Goal: Task Accomplishment & Management: Use online tool/utility

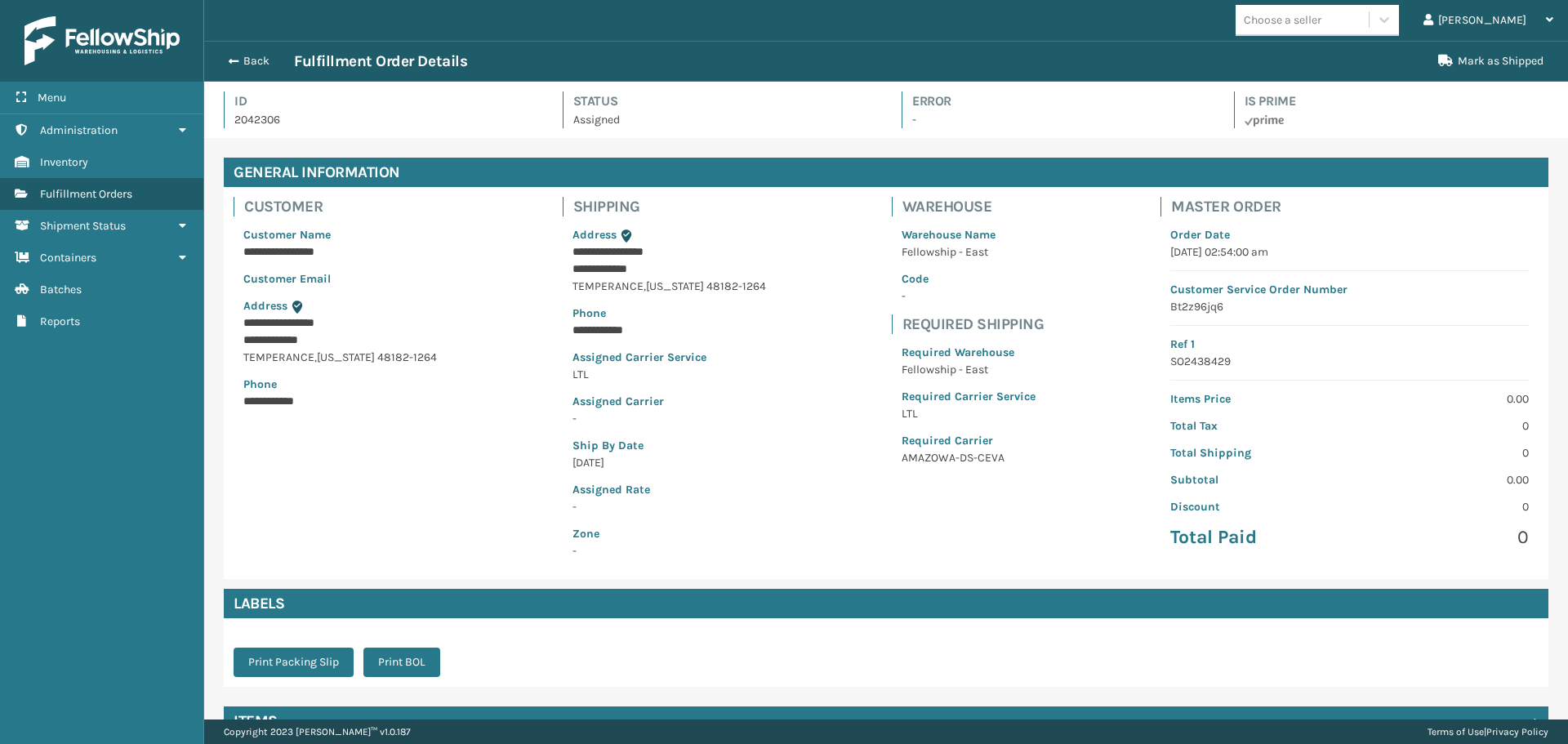
scroll to position [397, 0]
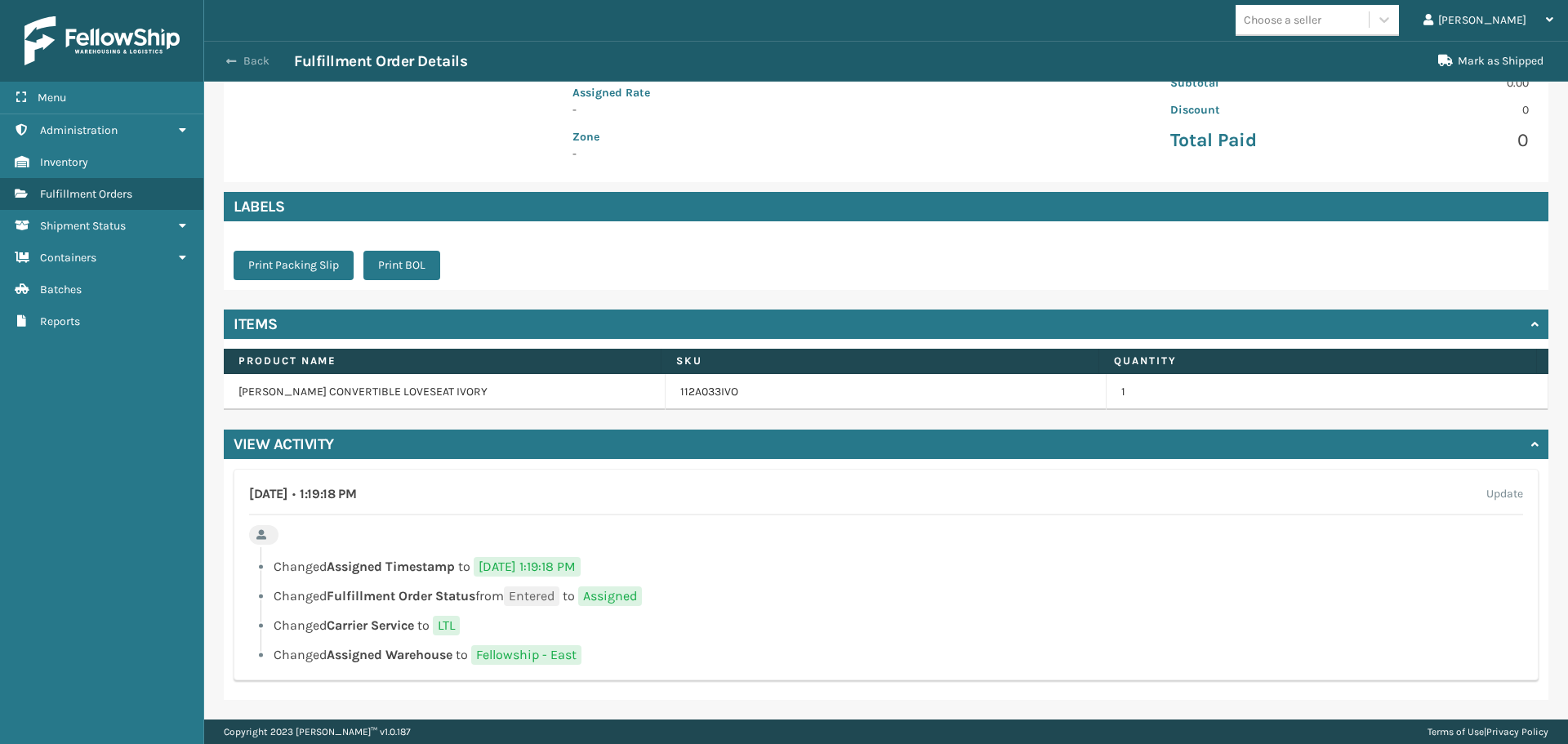
click at [257, 61] on button "Back" at bounding box center [257, 61] width 75 height 14
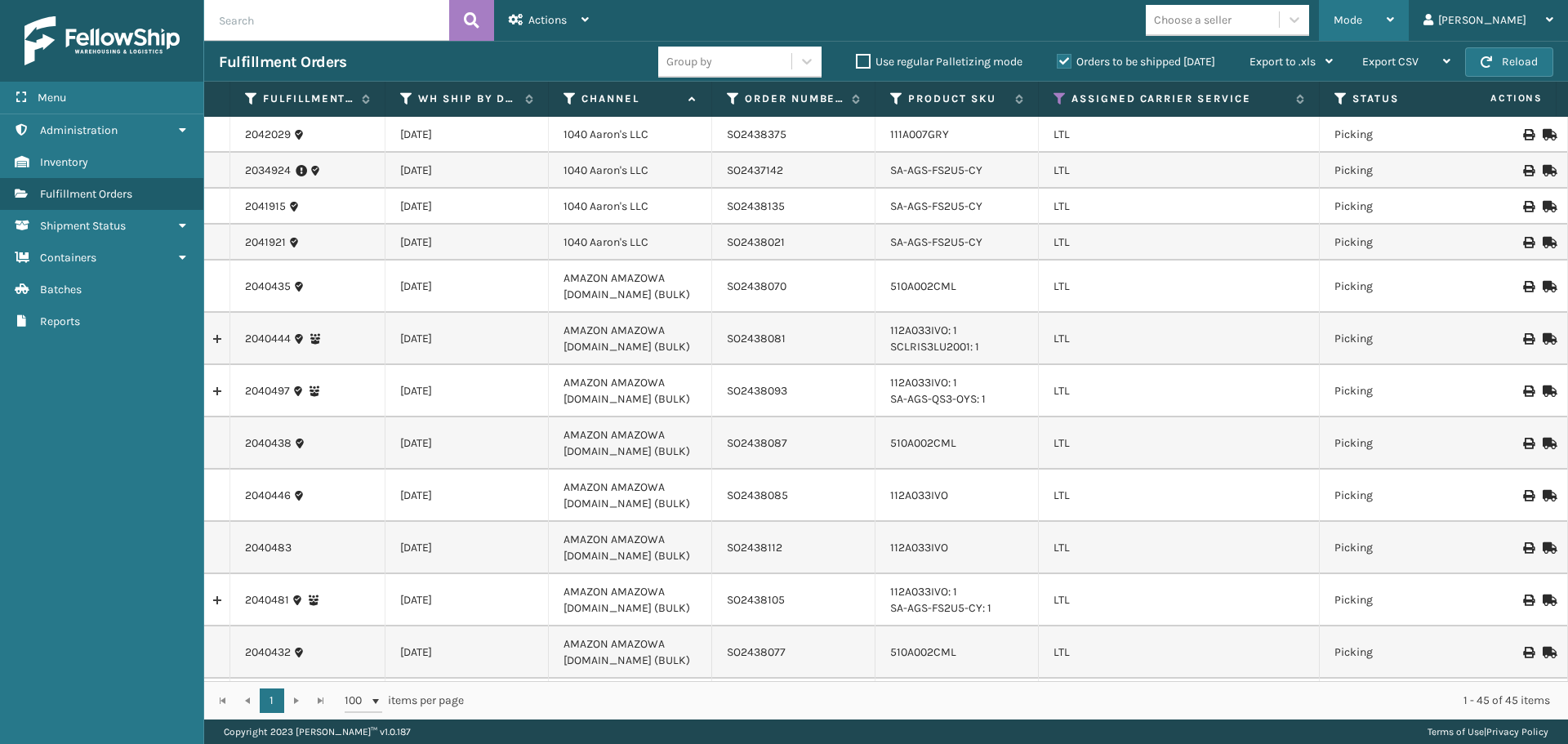
click at [1394, 16] on div "Mode" at bounding box center [1364, 20] width 61 height 41
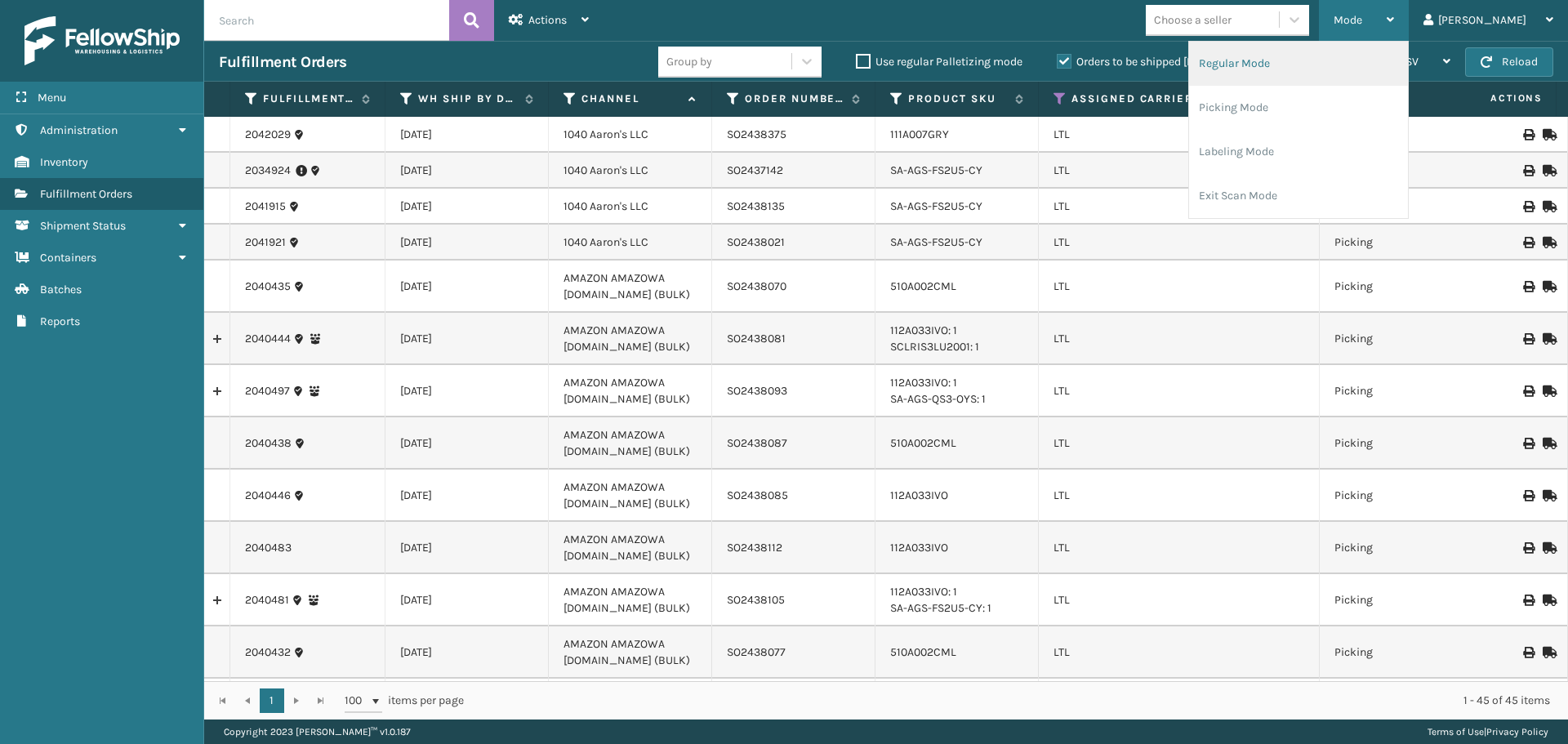
click at [1342, 64] on li "Regular Mode" at bounding box center [1298, 64] width 219 height 44
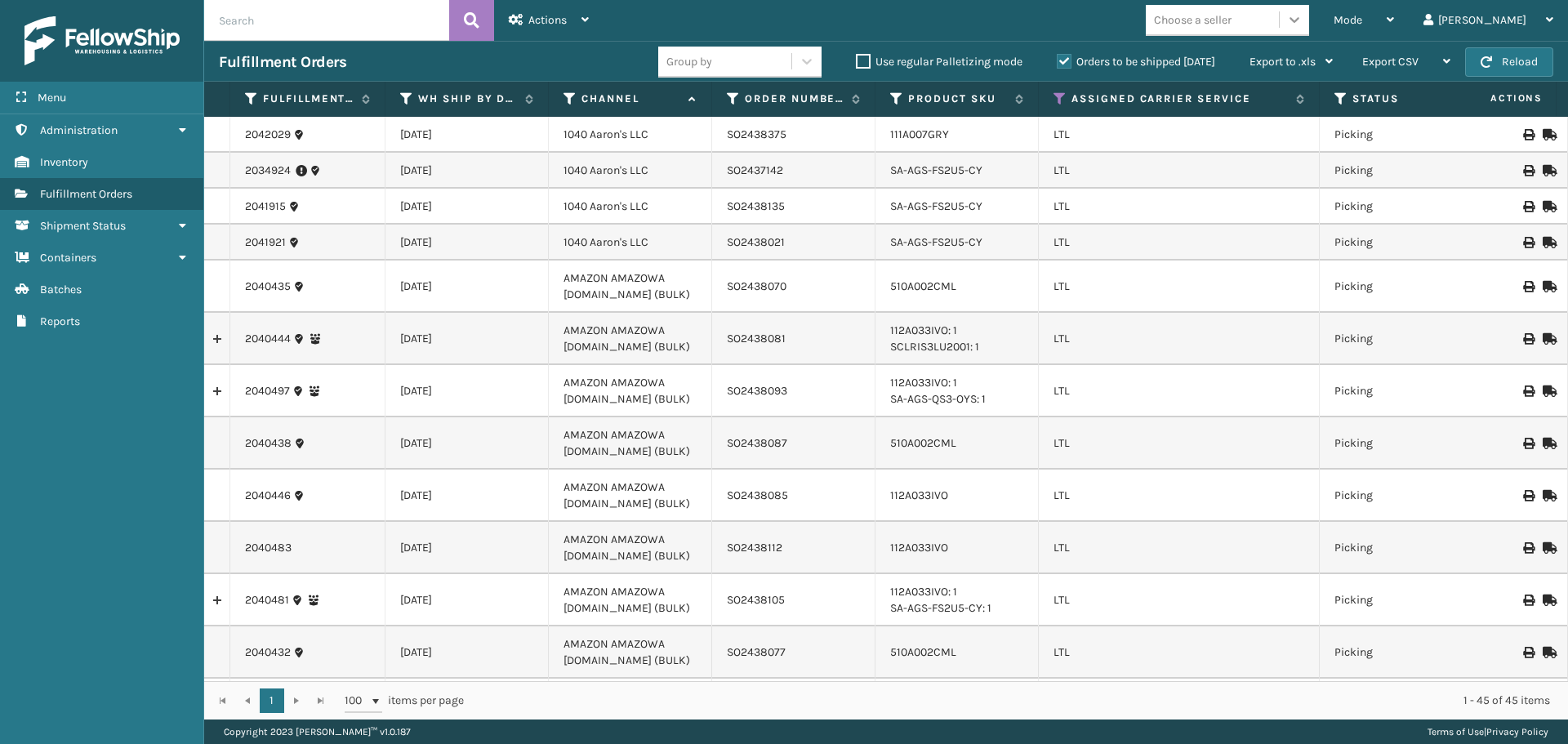
click at [1303, 12] on icon at bounding box center [1295, 19] width 16 height 16
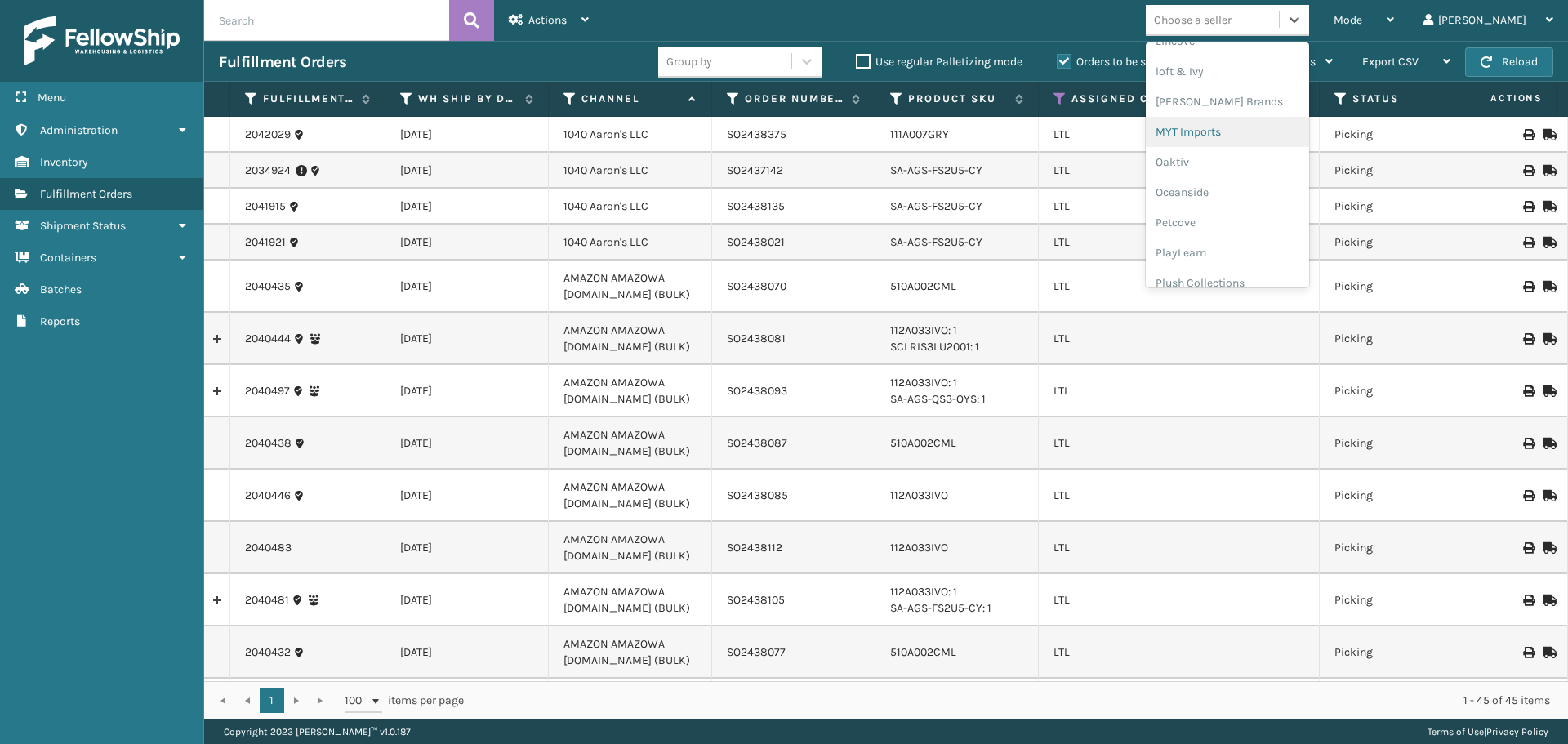
scroll to position [762, 0]
click at [1295, 261] on div "SleepGeekz" at bounding box center [1227, 266] width 163 height 30
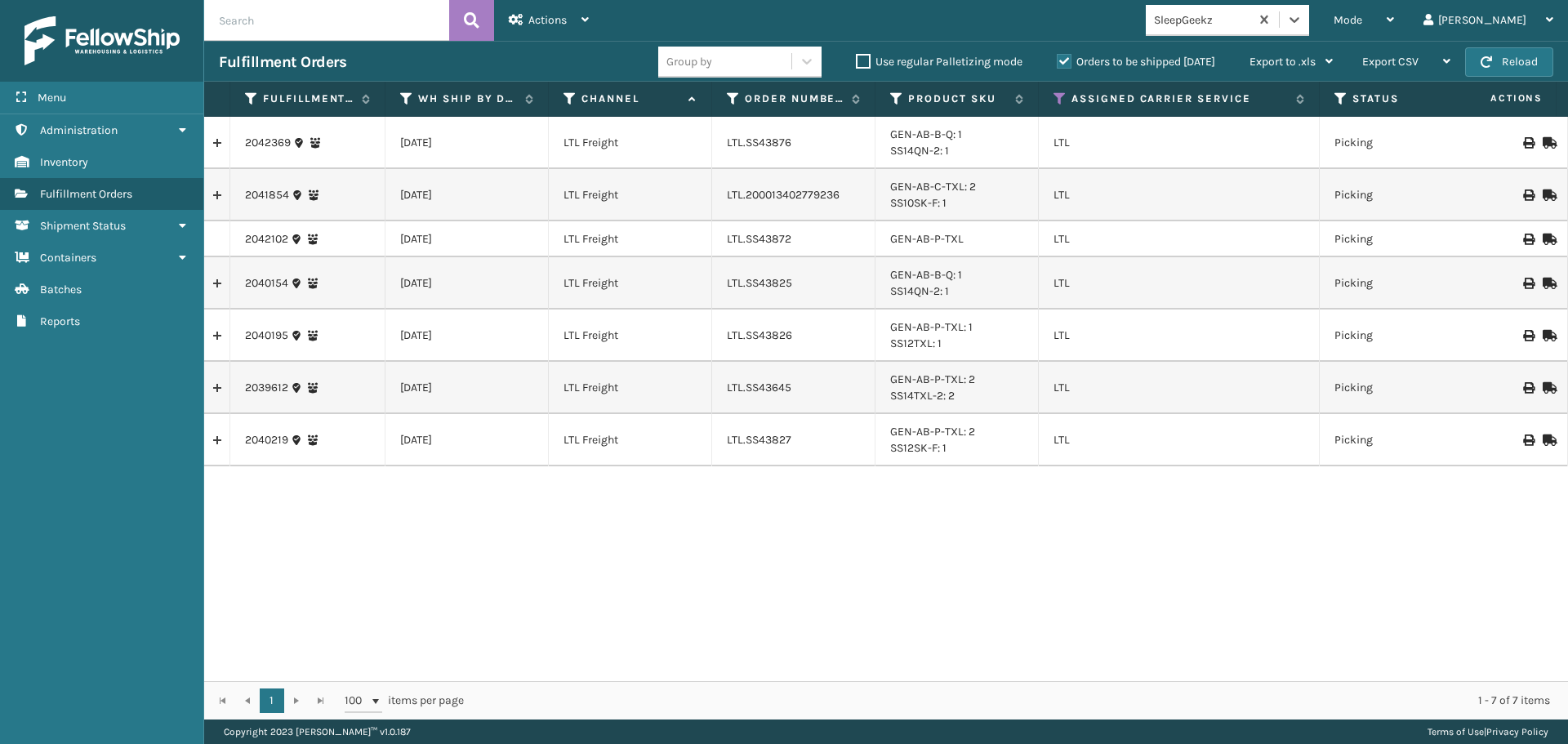
click at [1058, 27] on div "Mode Regular Mode Picking Mode Labeling Mode Exit Scan Mode option SleepGeekz, …" at bounding box center [1086, 20] width 965 height 41
click at [727, 97] on icon at bounding box center [734, 99] width 14 height 14
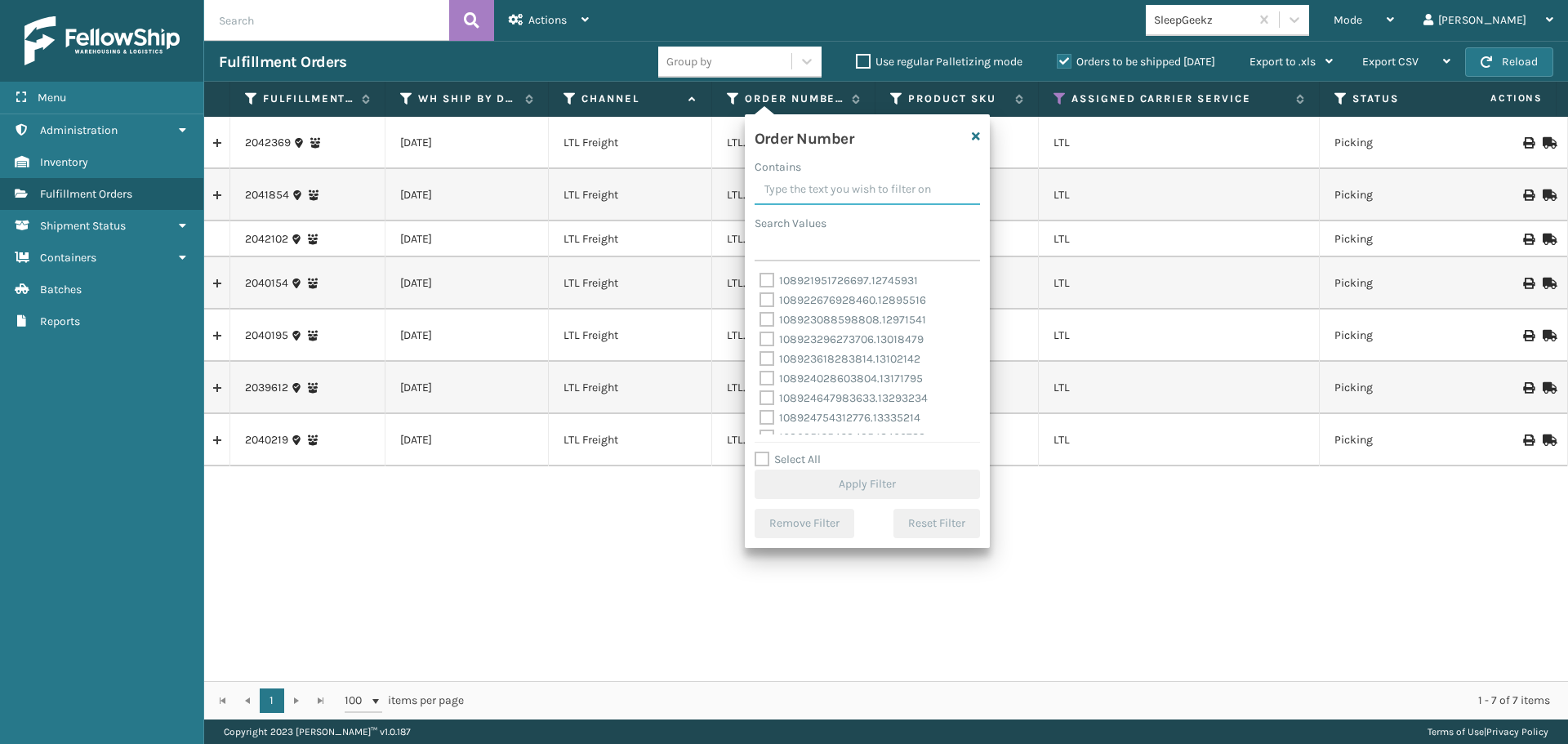
click at [810, 187] on input "Contains" at bounding box center [867, 190] width 225 height 29
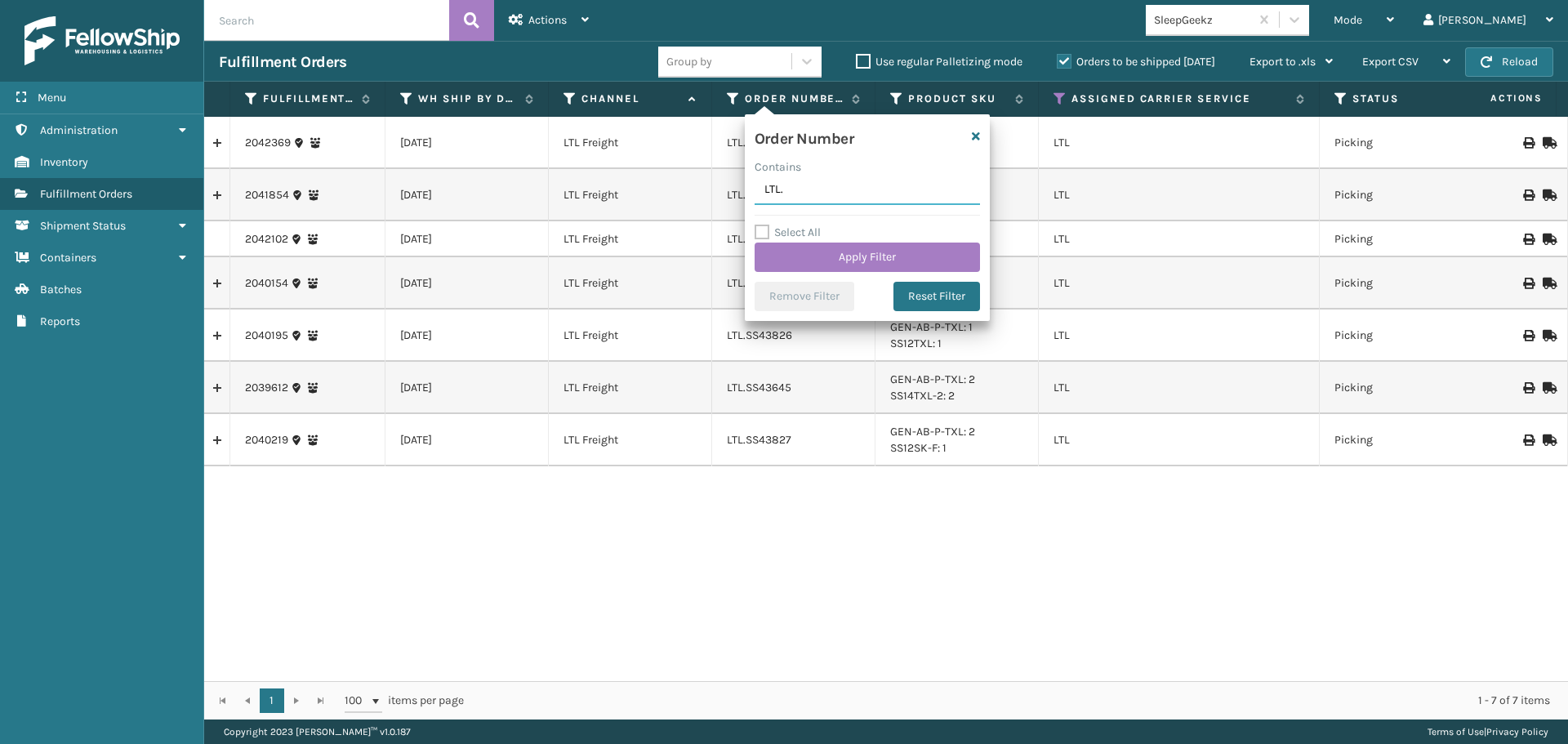
paste input "111-6652439-1462644"
type input "LTL.111-6652439-1462644"
click at [830, 262] on button "Apply Filter" at bounding box center [867, 257] width 225 height 29
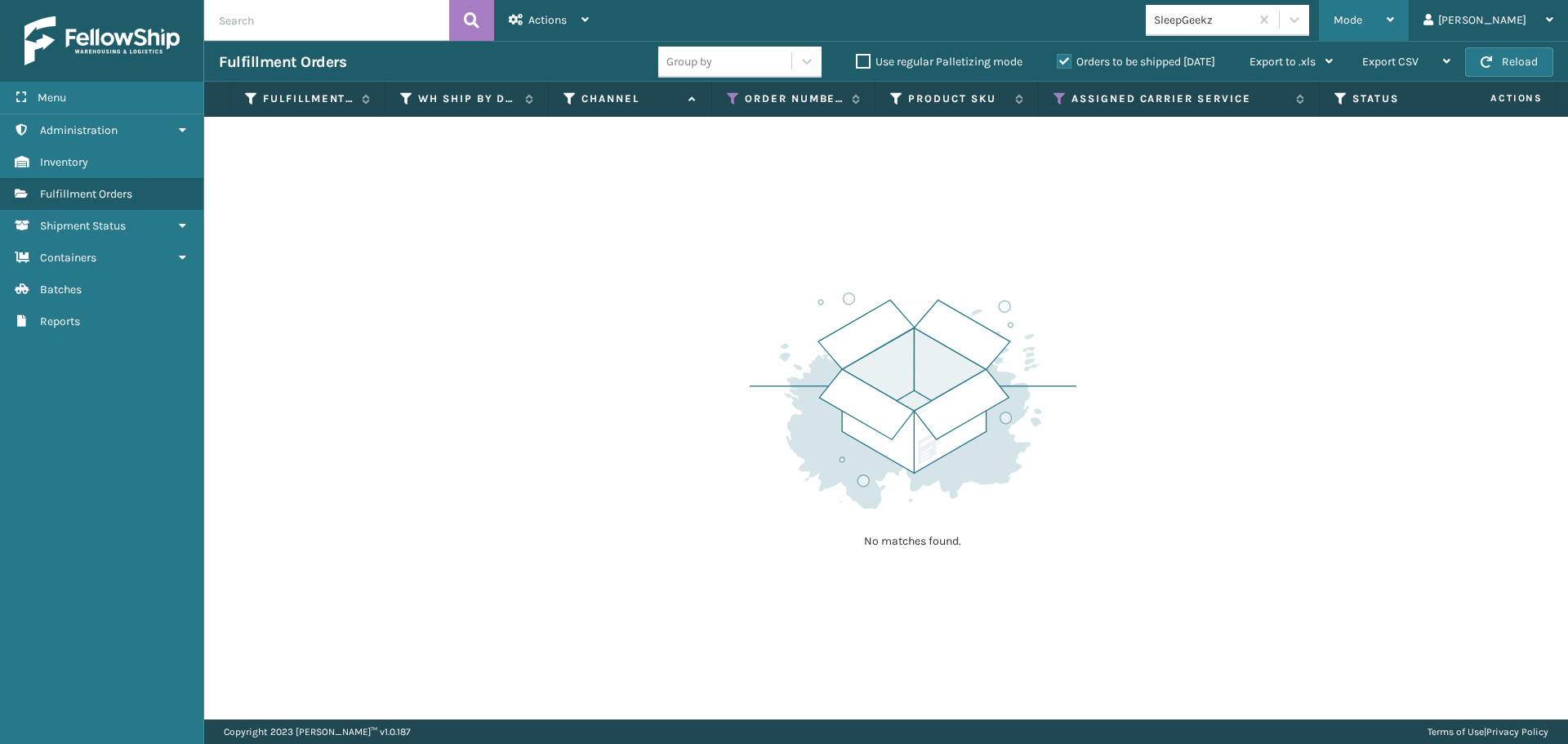
click at [1362, 24] on span "Mode" at bounding box center [1349, 20] width 29 height 14
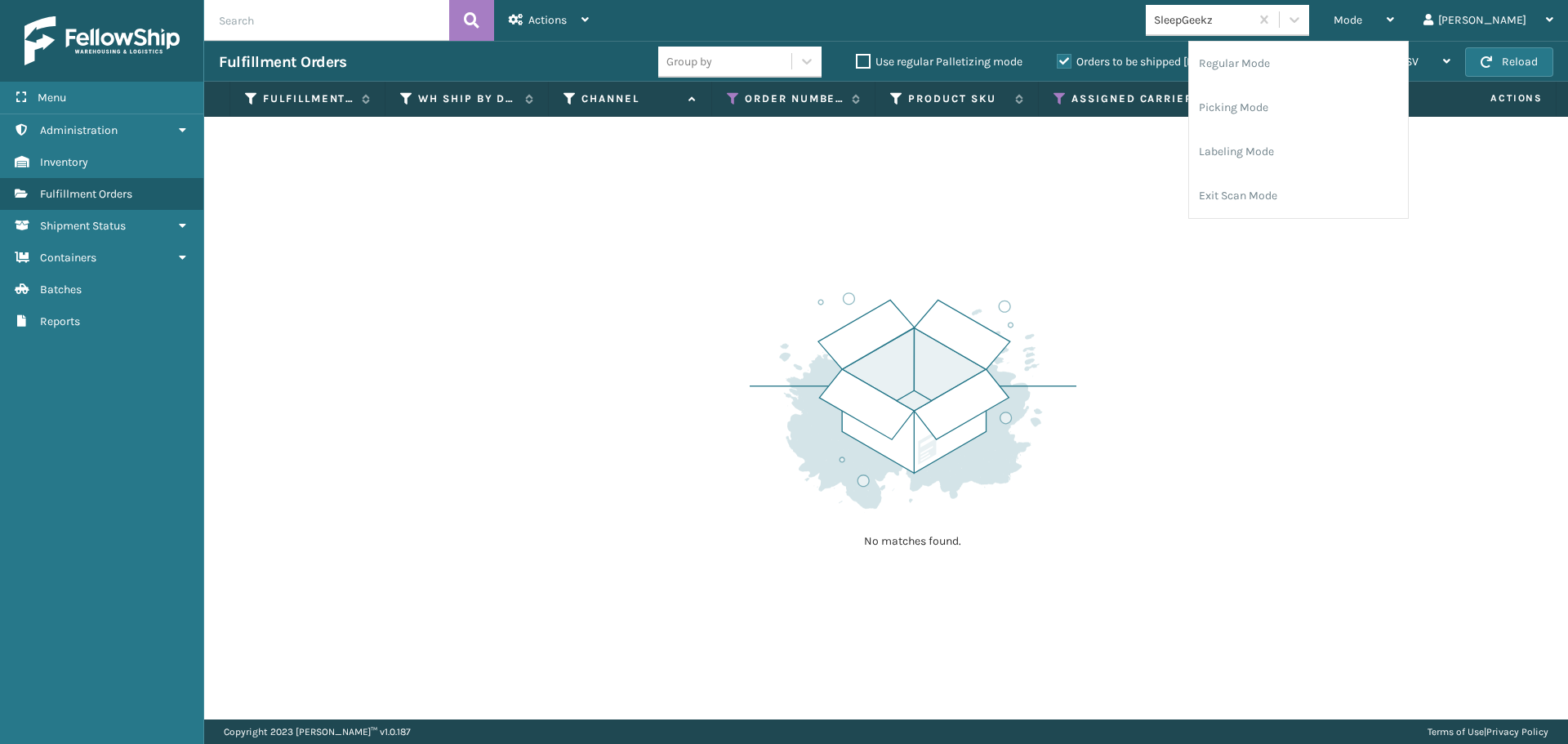
click at [1068, 55] on label "Orders to be shipped [DATE]" at bounding box center [1136, 62] width 158 height 14
click at [1058, 55] on input "Orders to be shipped [DATE]" at bounding box center [1057, 57] width 1 height 11
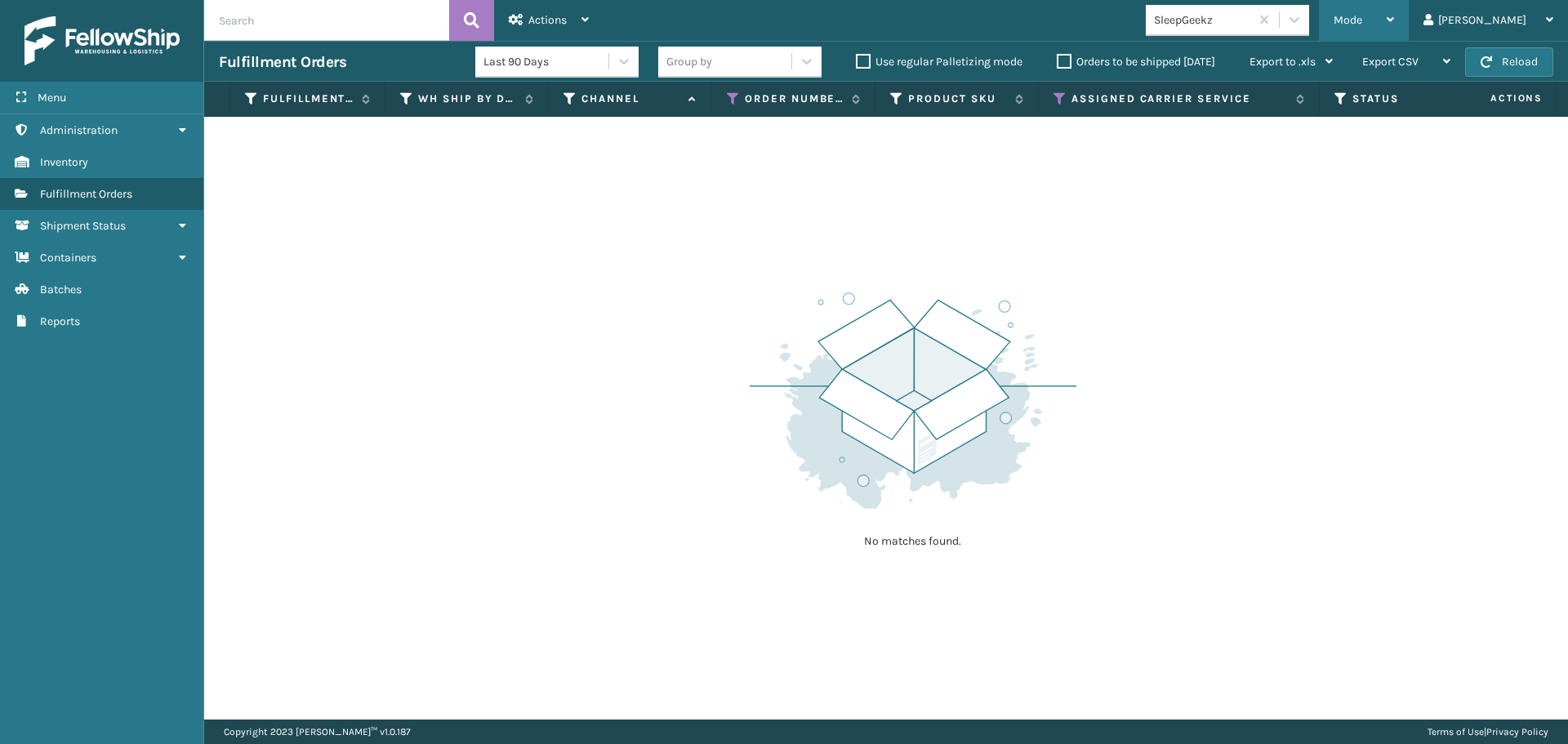
click at [1388, 18] on div "Mode Regular Mode Picking Mode Labeling Mode Exit Scan Mode" at bounding box center [1364, 20] width 90 height 41
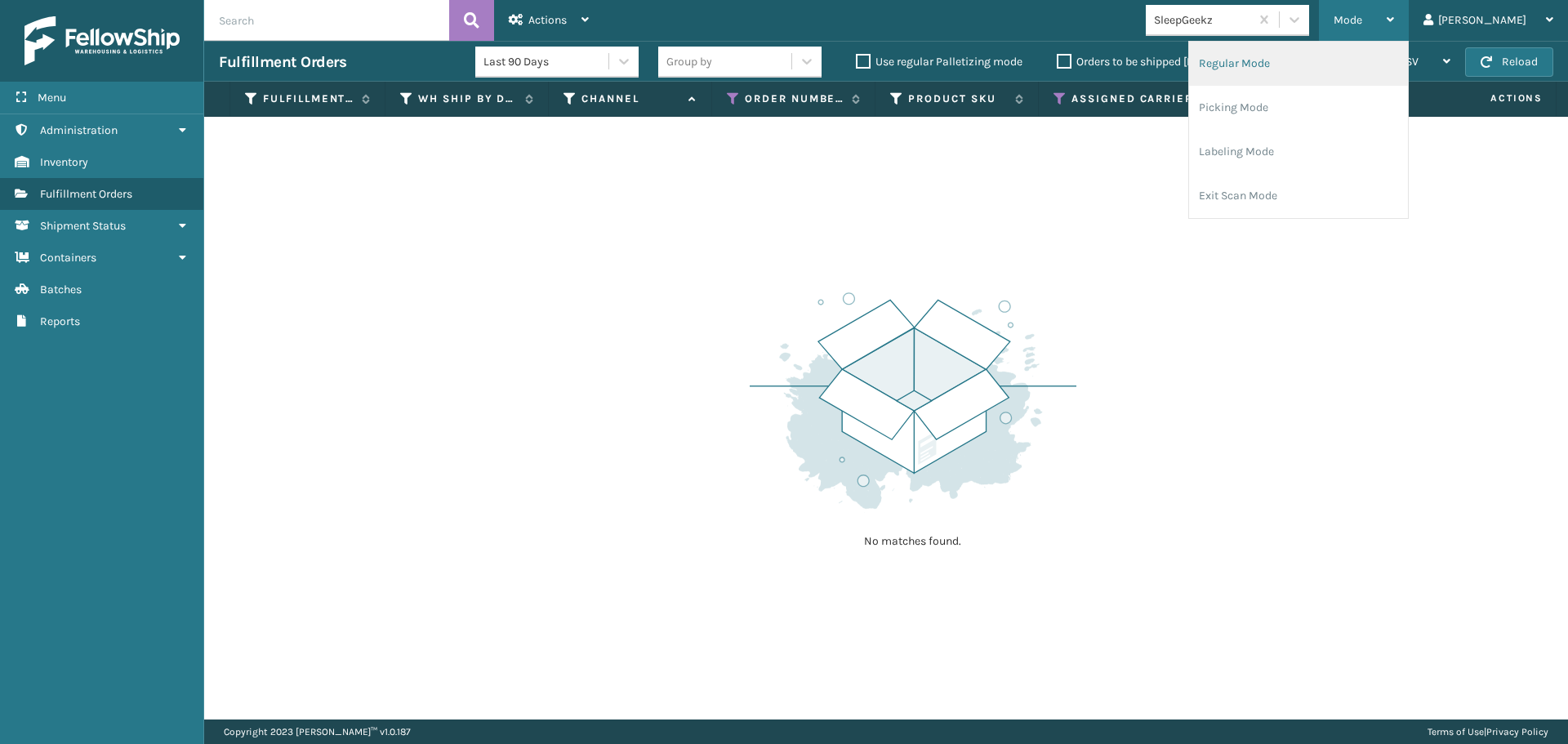
click at [1377, 65] on li "Regular Mode" at bounding box center [1298, 64] width 219 height 44
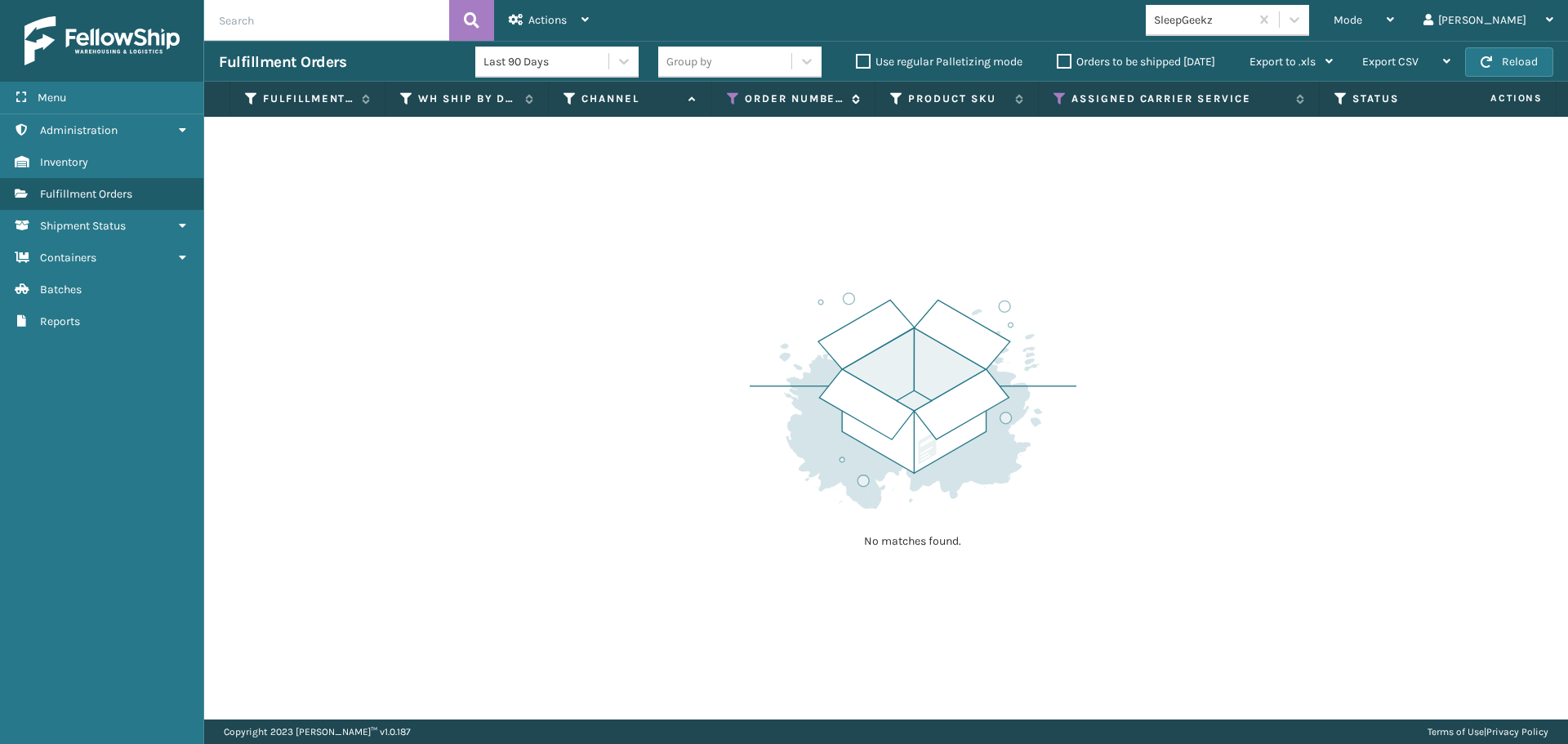
click at [731, 103] on icon at bounding box center [734, 99] width 14 height 14
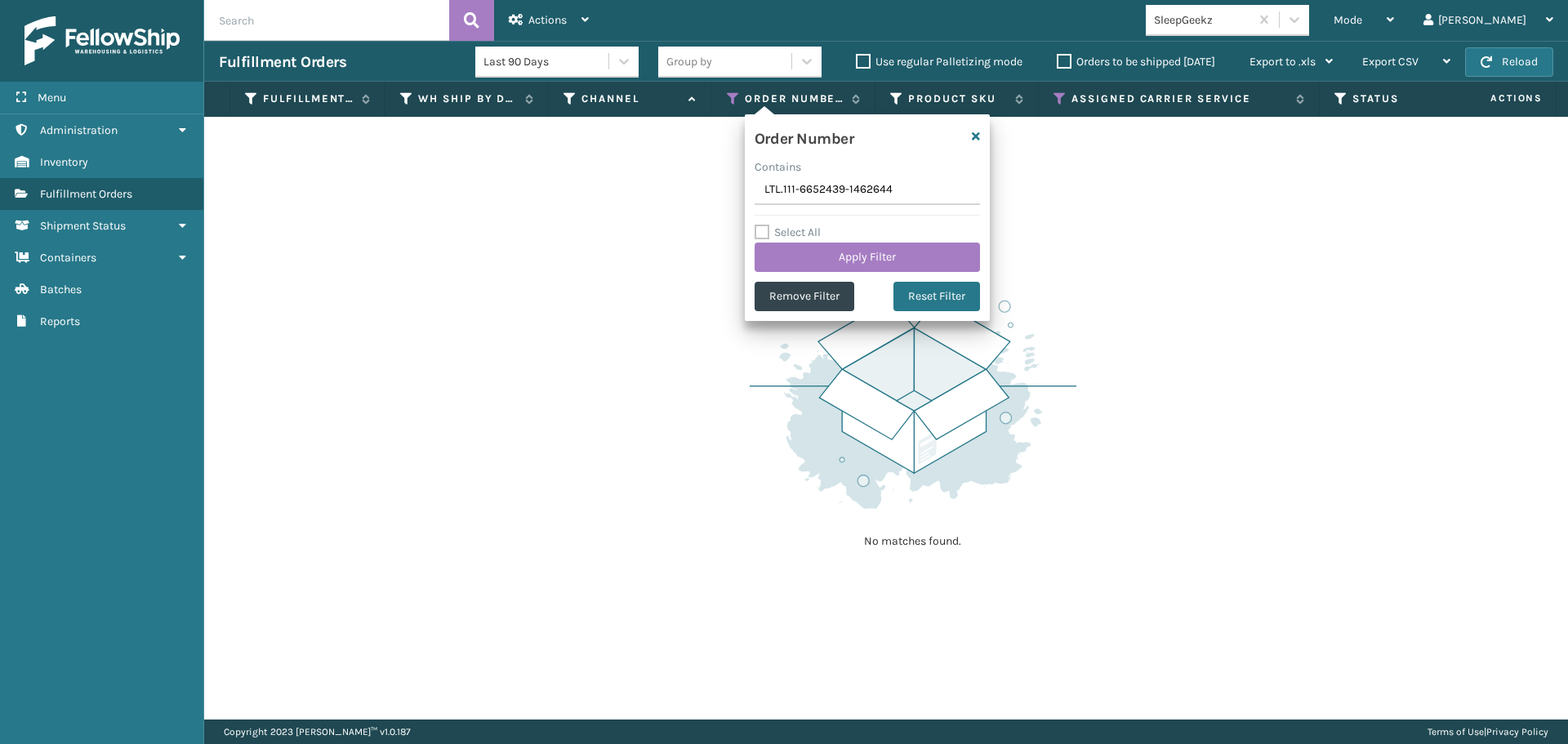
click at [778, 187] on input "LTL.111-6652439-1462644" at bounding box center [867, 190] width 225 height 29
type input "LTL.SS43696"
click at [840, 260] on button "Apply Filter" at bounding box center [867, 257] width 225 height 29
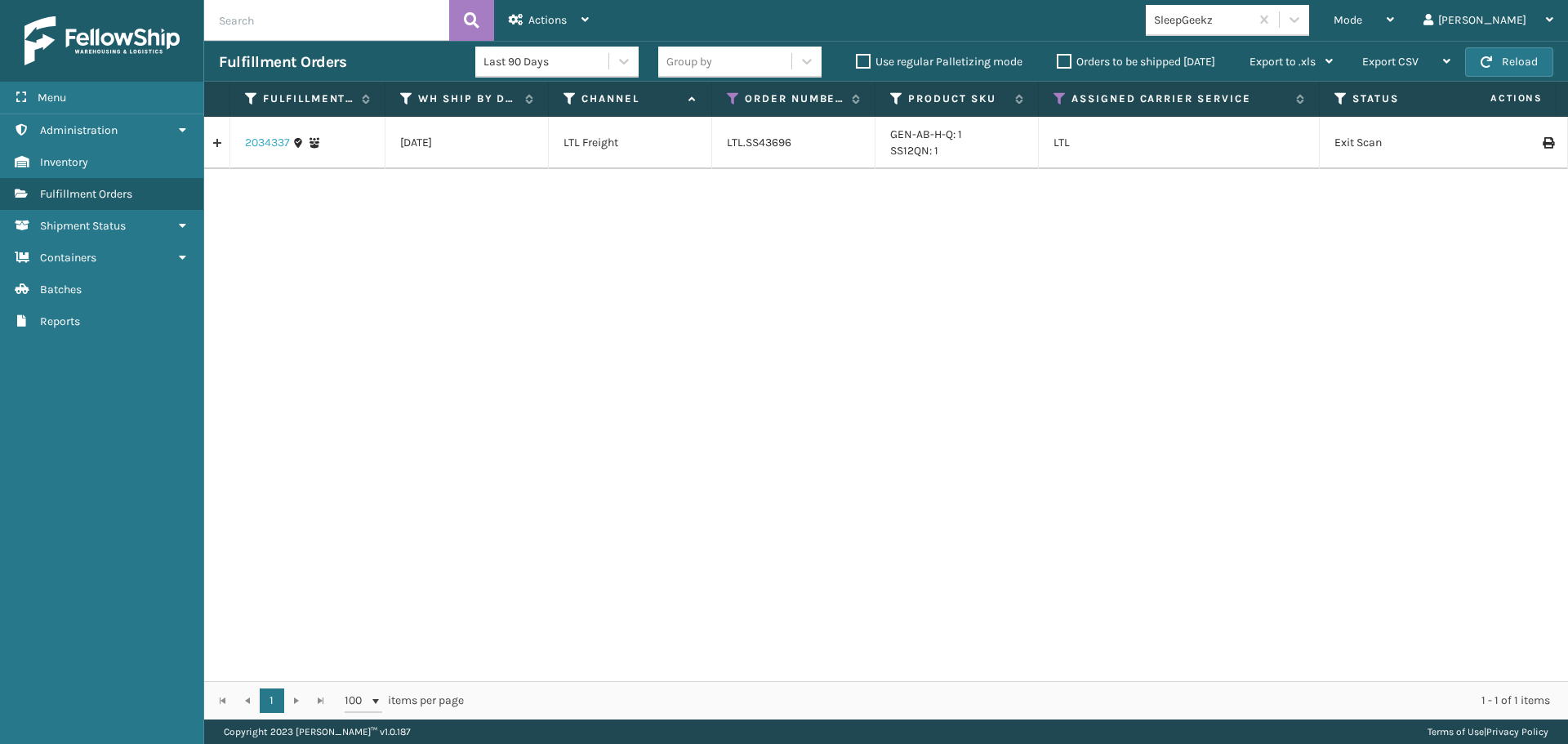
click at [256, 146] on link "2034337" at bounding box center [268, 143] width 45 height 16
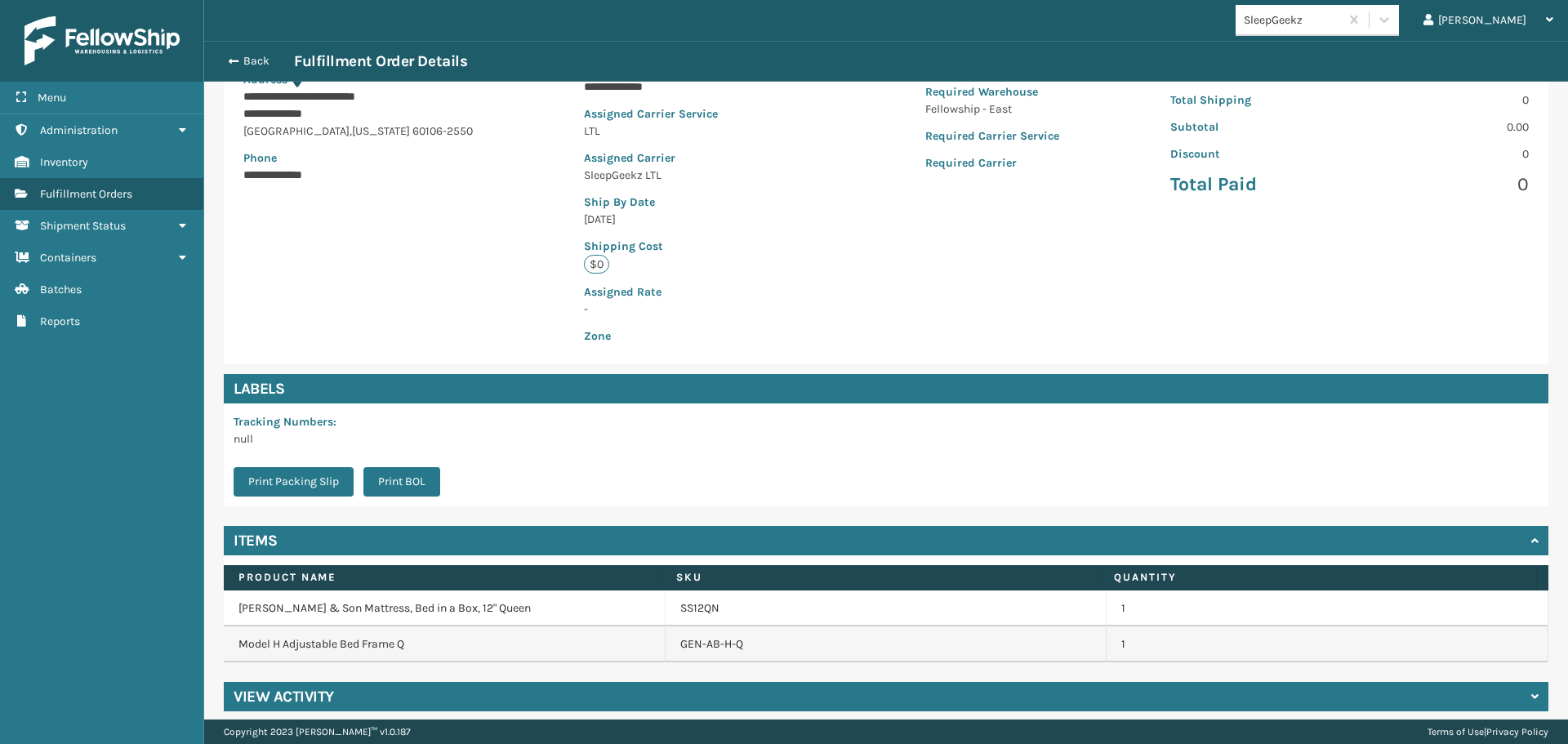
scroll to position [256, 0]
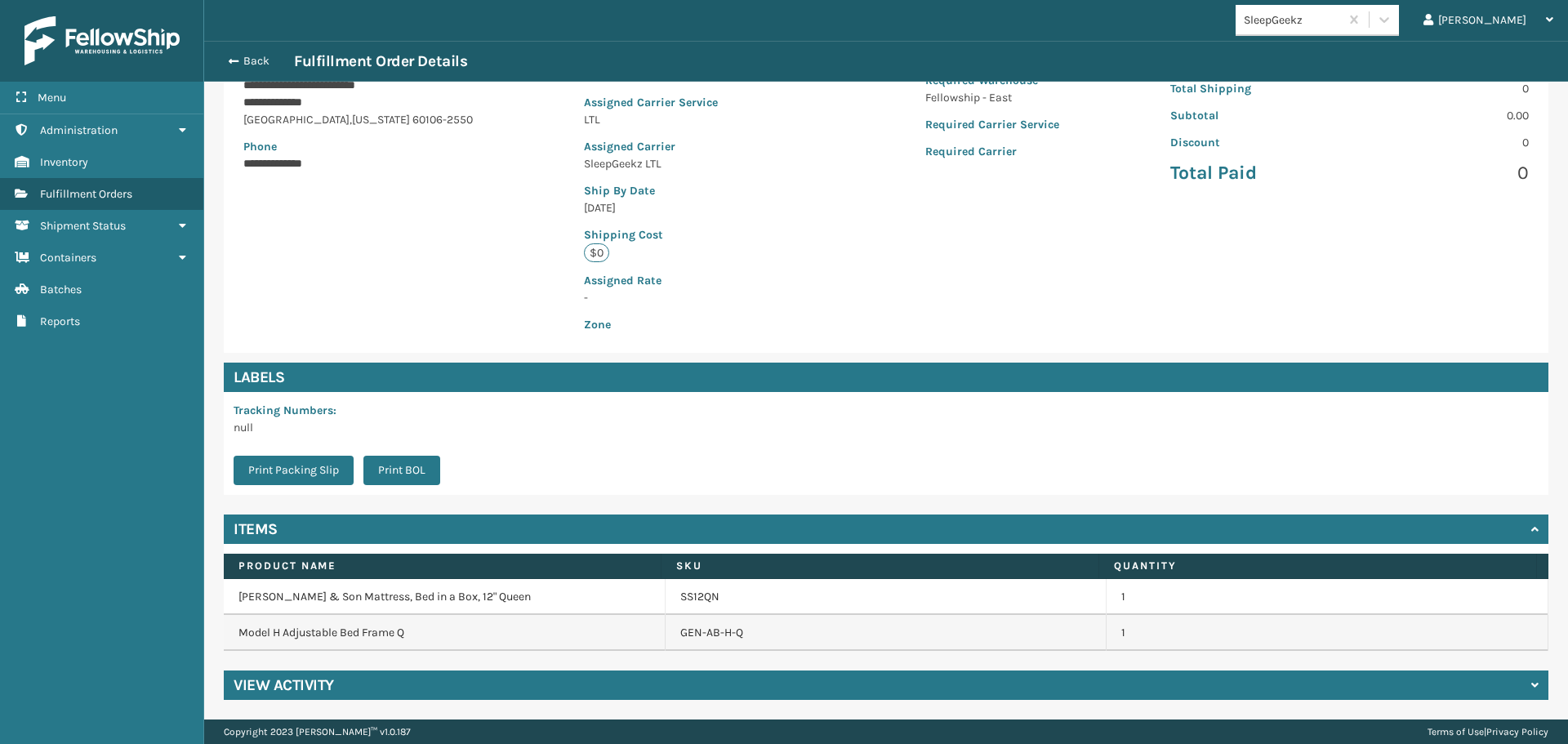
click at [349, 690] on div "View Activity" at bounding box center [886, 685] width 1325 height 29
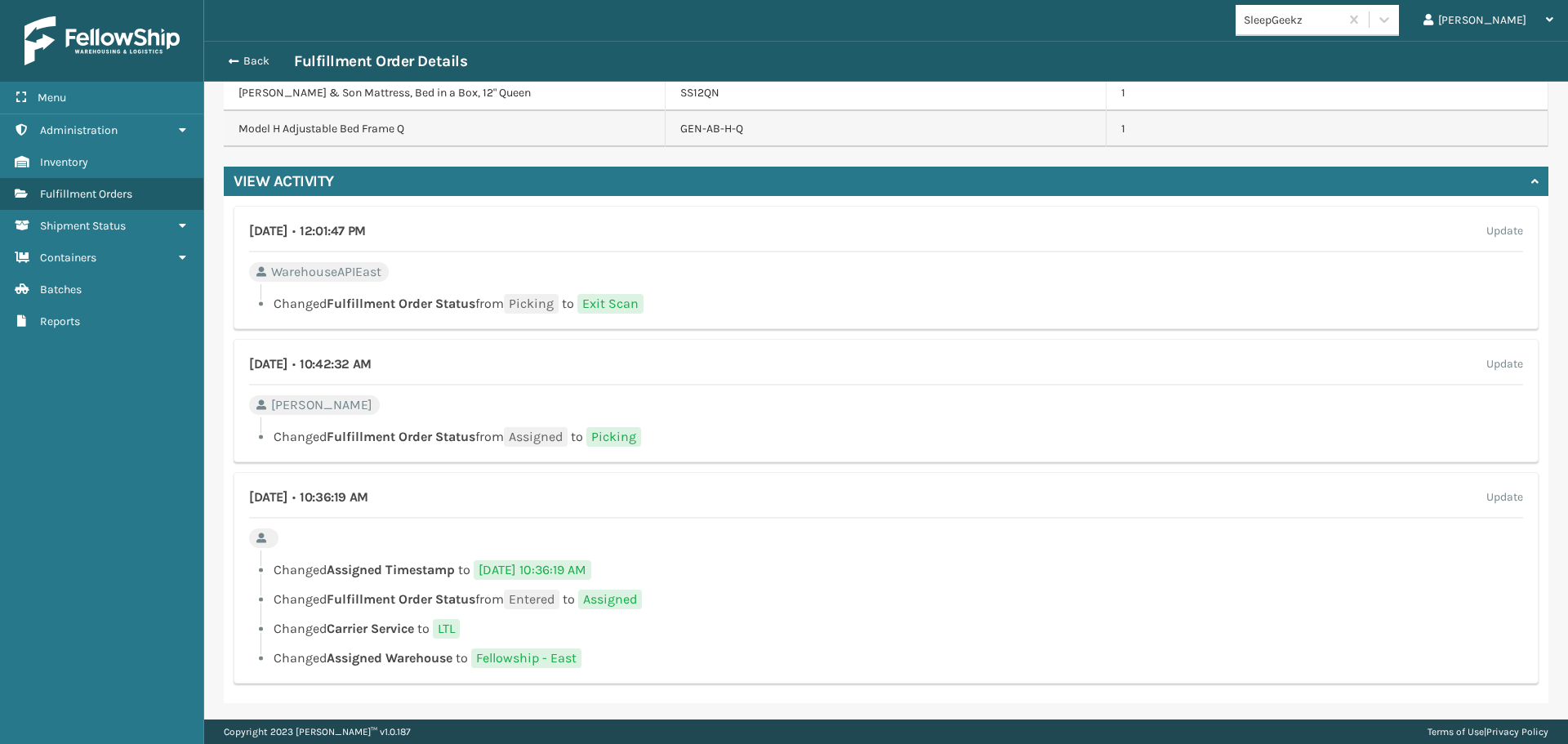
scroll to position [763, 0]
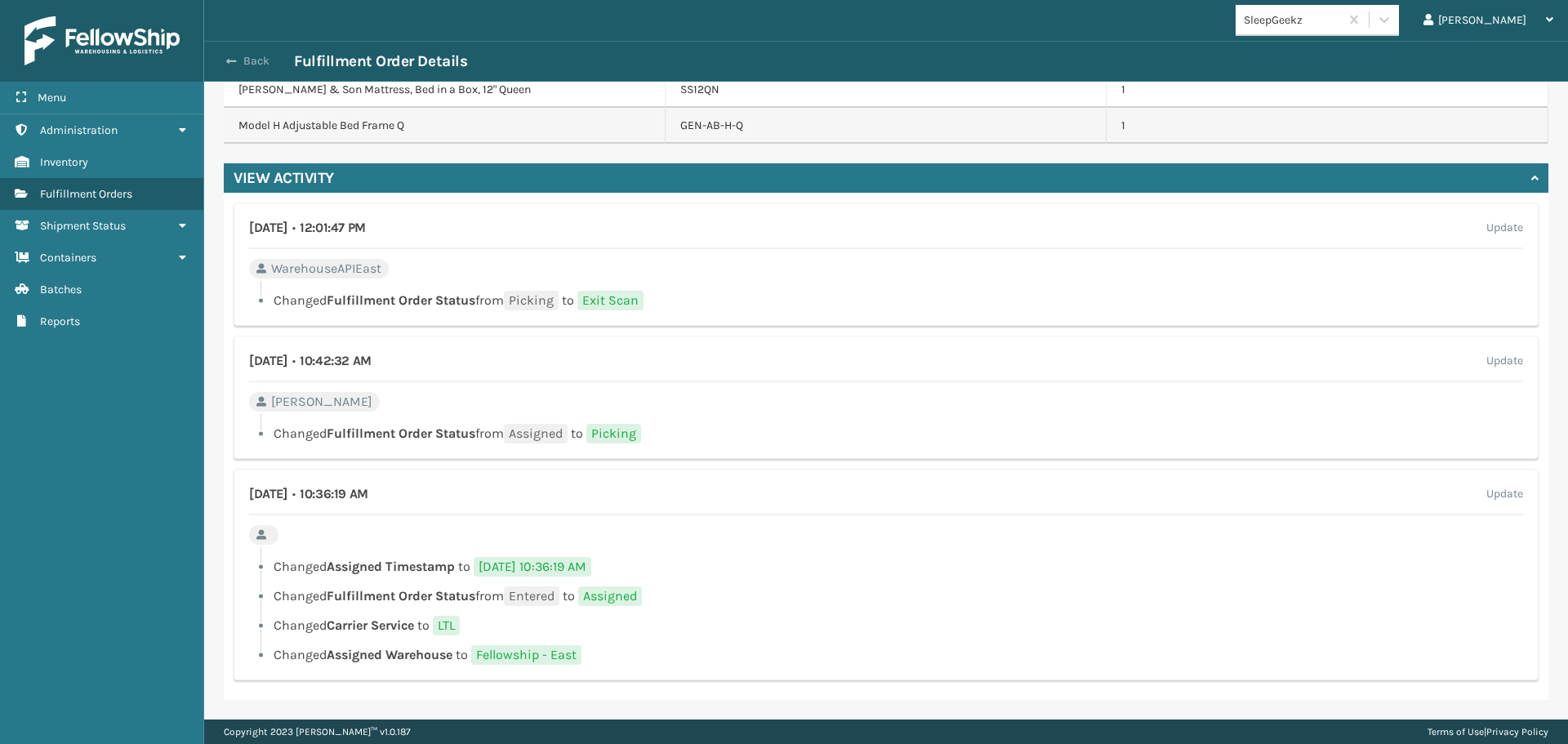
click at [231, 59] on span "button" at bounding box center [231, 61] width 10 height 12
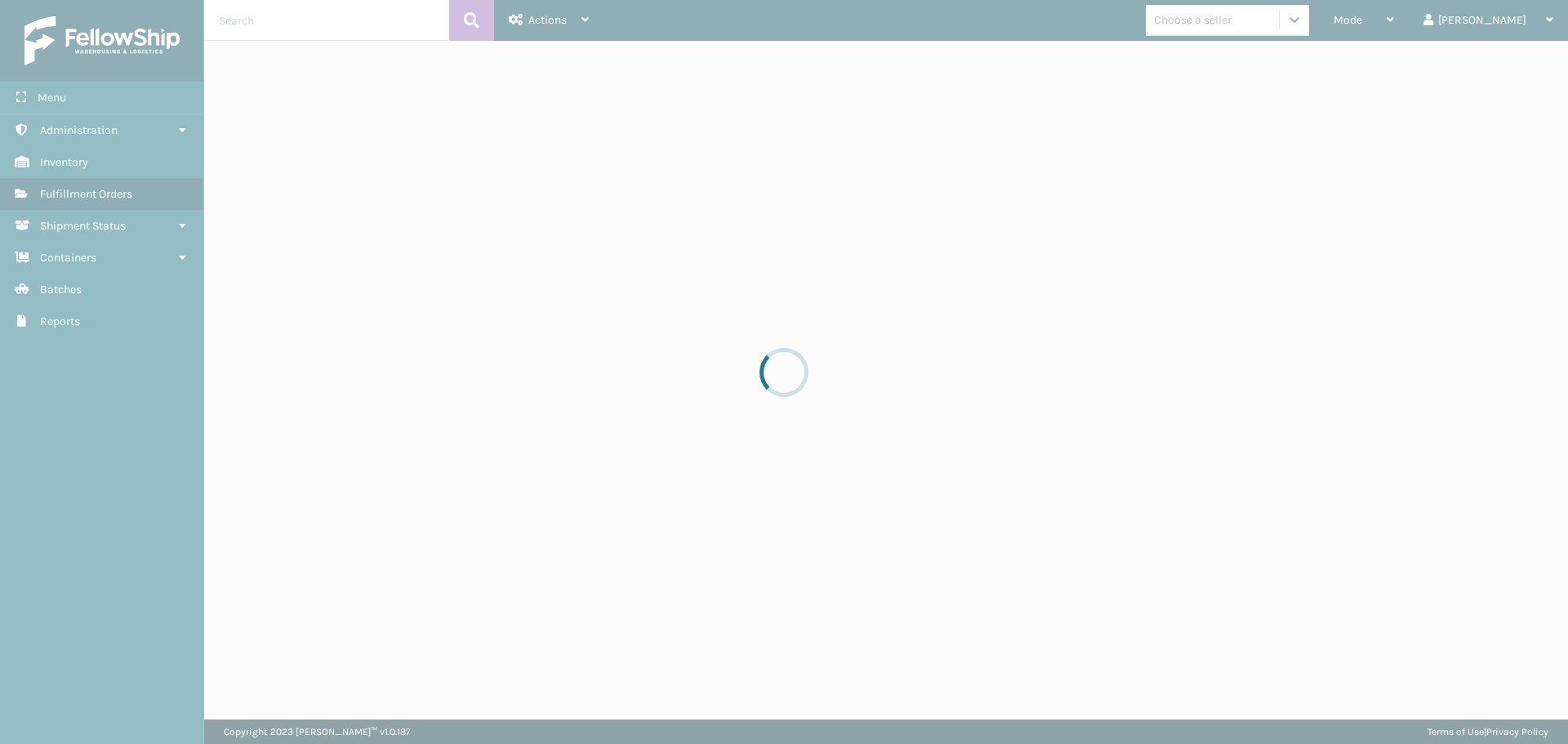
click at [1362, 22] on div at bounding box center [784, 372] width 1568 height 744
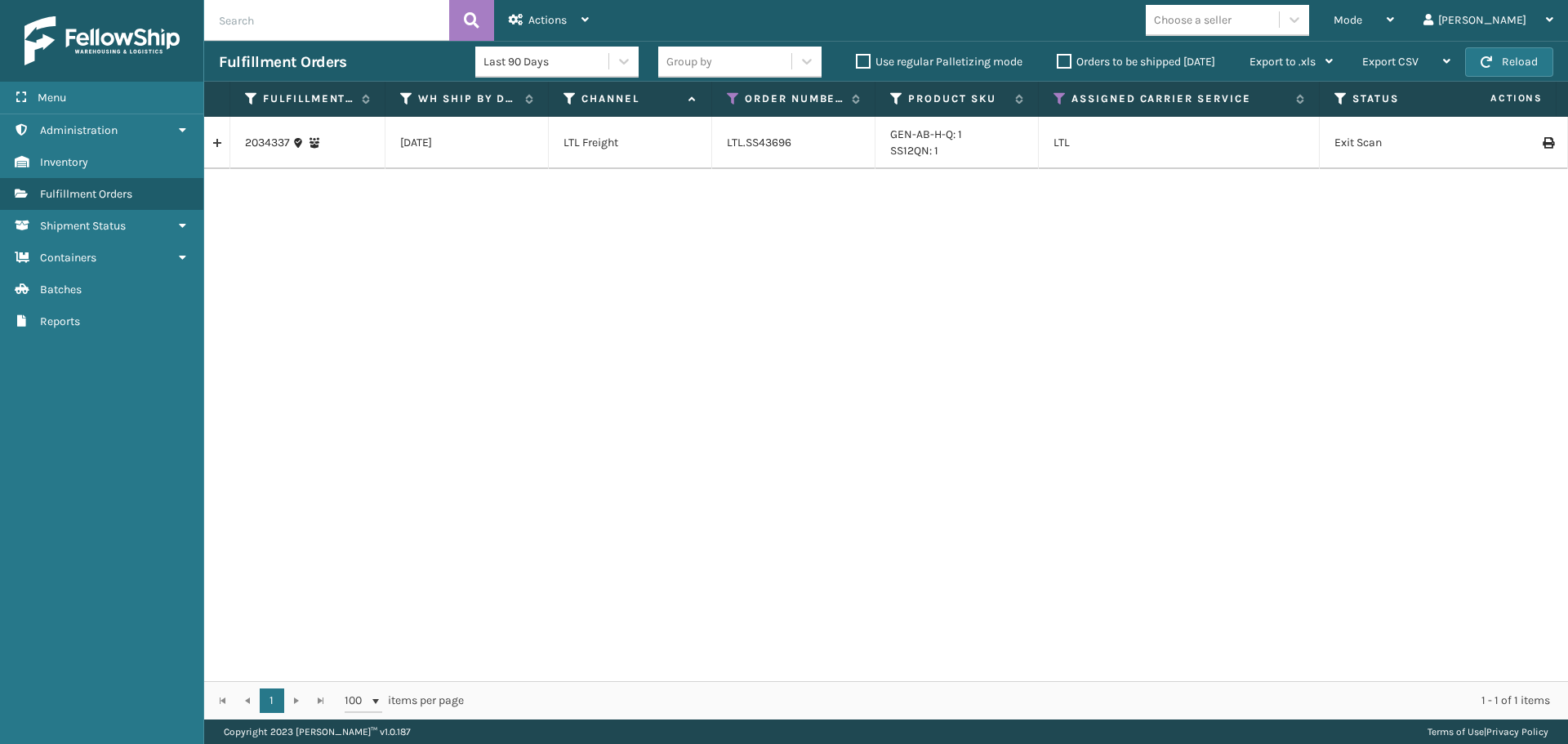
click at [1299, 22] on icon at bounding box center [1295, 20] width 10 height 6
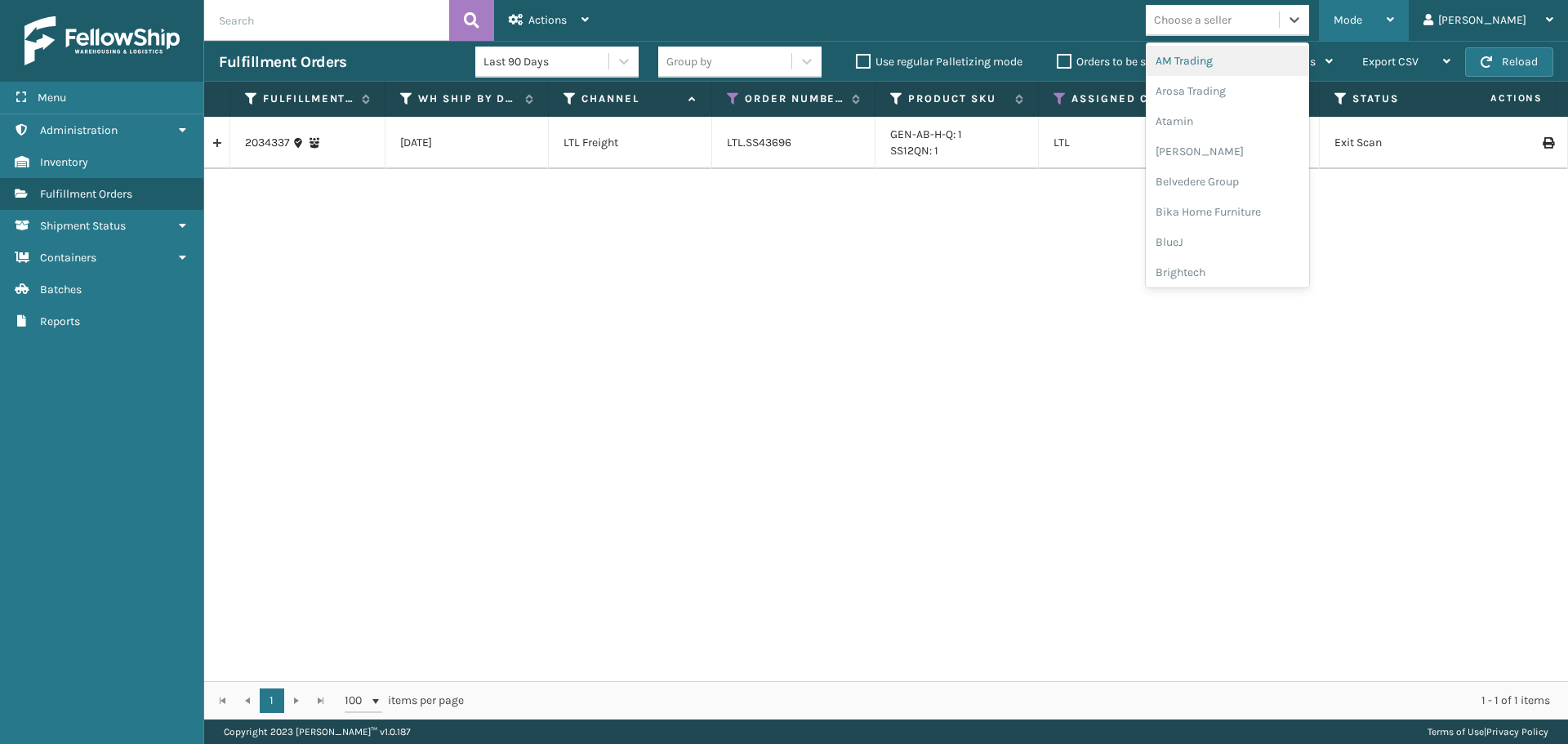
click at [1362, 17] on span "Mode" at bounding box center [1349, 20] width 29 height 14
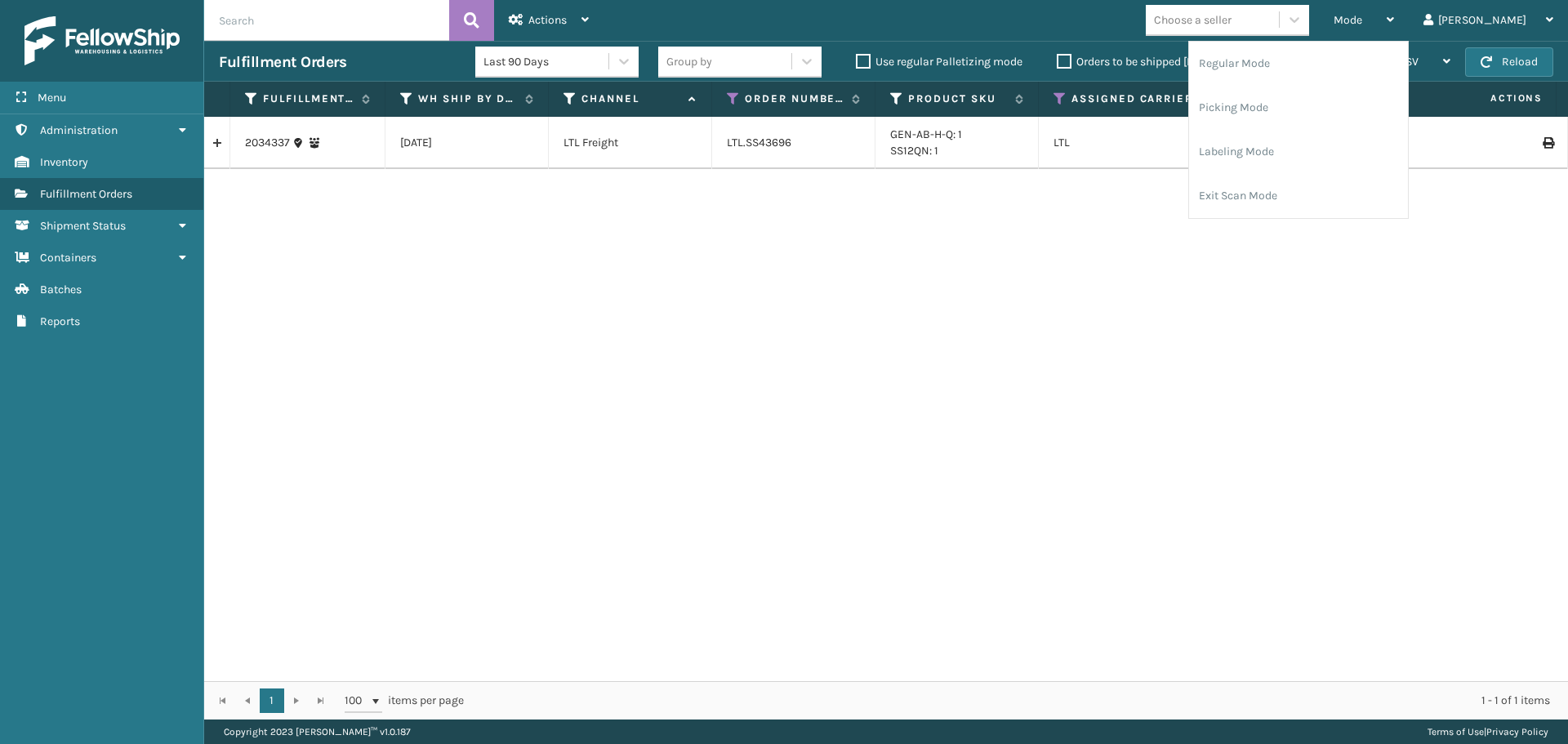
click at [1061, 59] on label "Orders to be shipped [DATE]" at bounding box center [1136, 62] width 158 height 14
click at [1058, 59] on input "Orders to be shipped [DATE]" at bounding box center [1057, 57] width 1 height 11
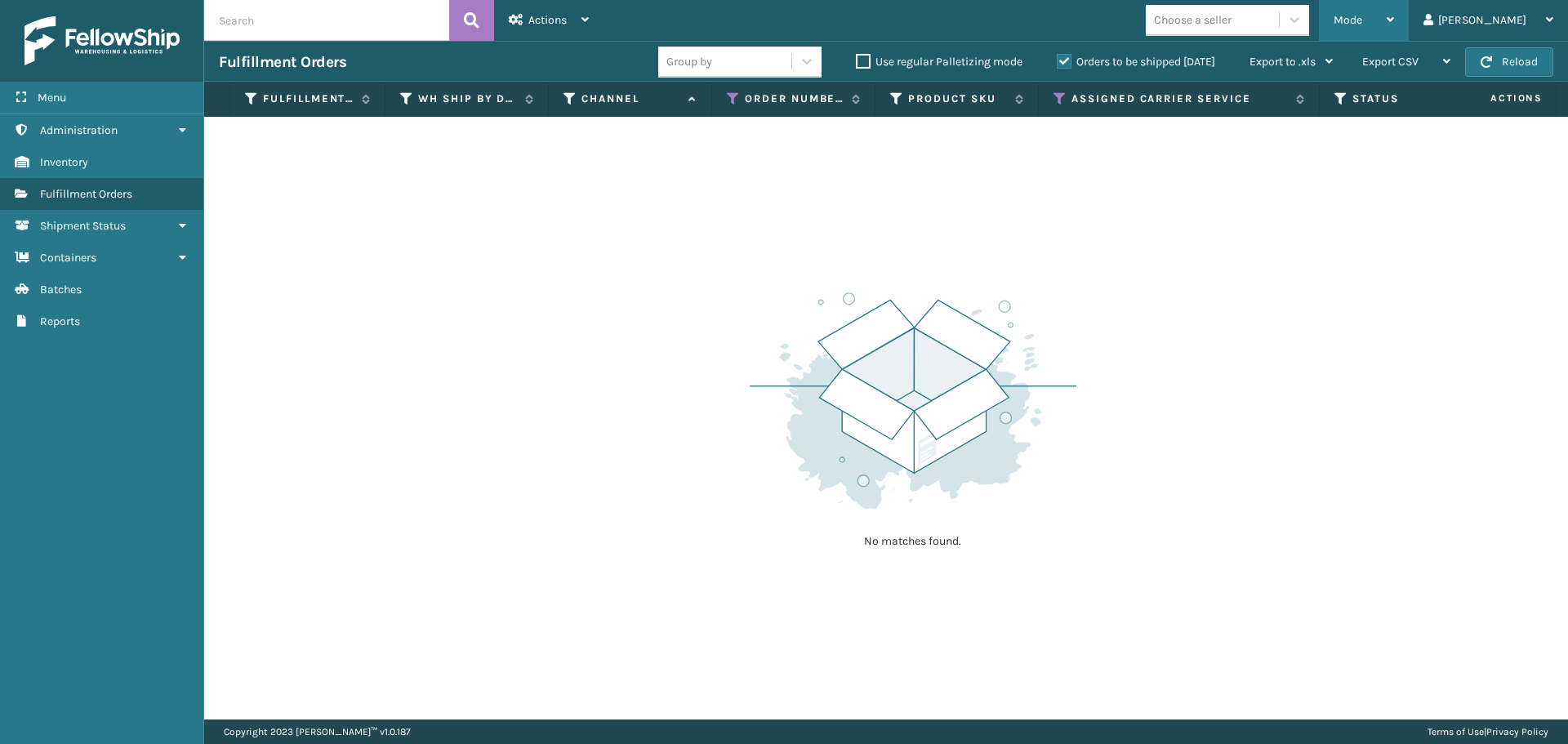
click at [1394, 29] on div "Mode" at bounding box center [1364, 20] width 61 height 41
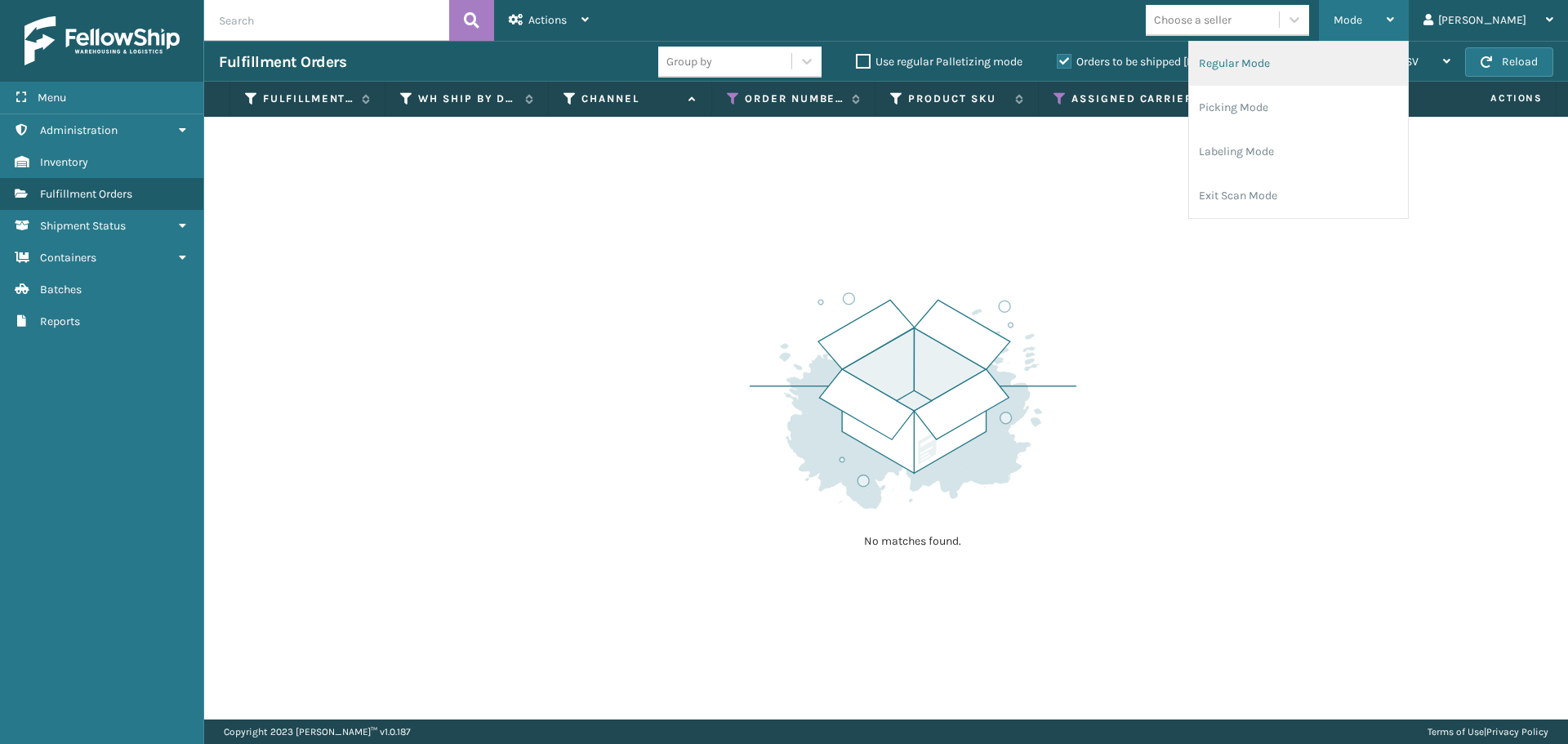
click at [1383, 67] on li "Regular Mode" at bounding box center [1298, 64] width 219 height 44
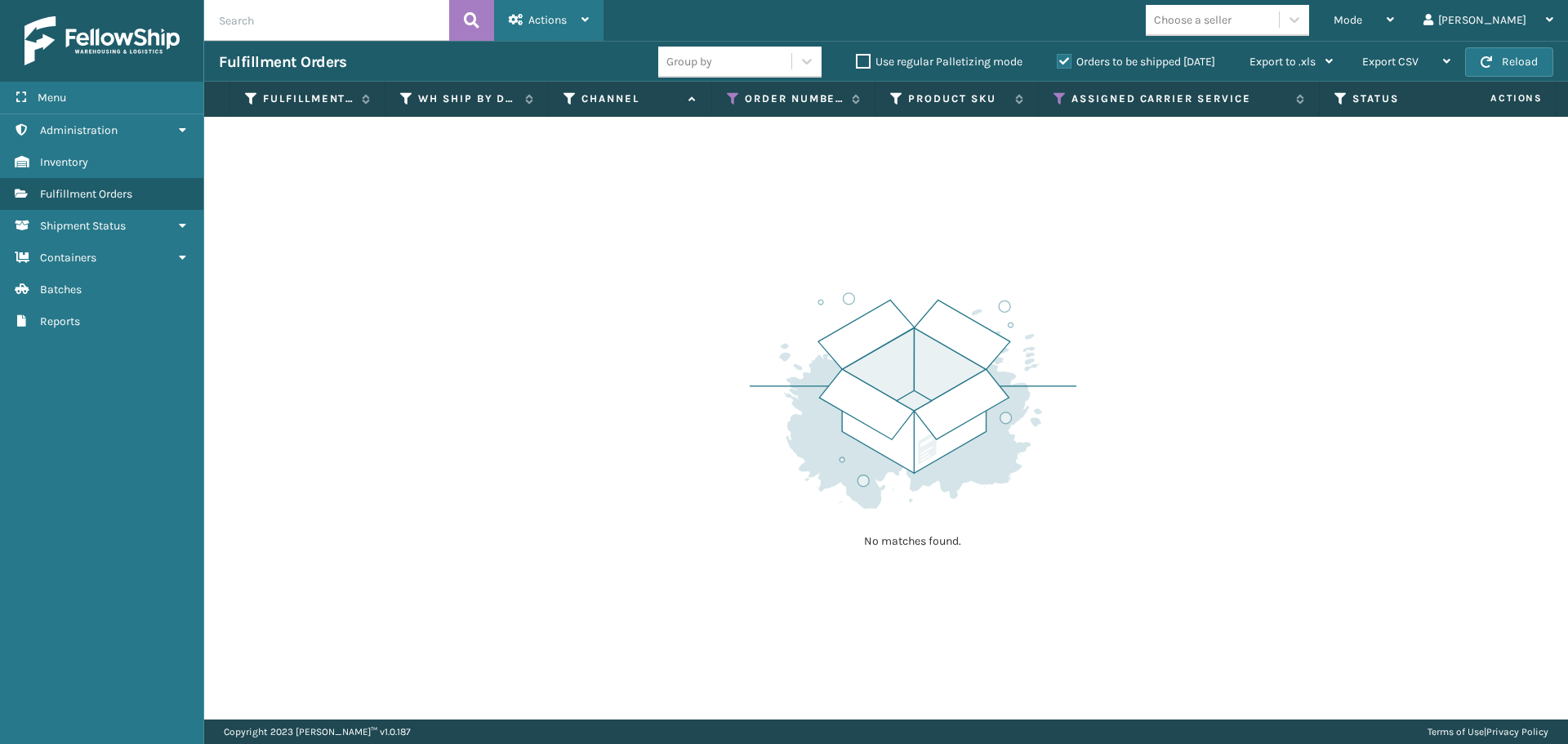
click at [597, 29] on div "Actions Settings Remove All Filters Export Labels Bulk Print Close Out Palletiz…" at bounding box center [549, 20] width 109 height 41
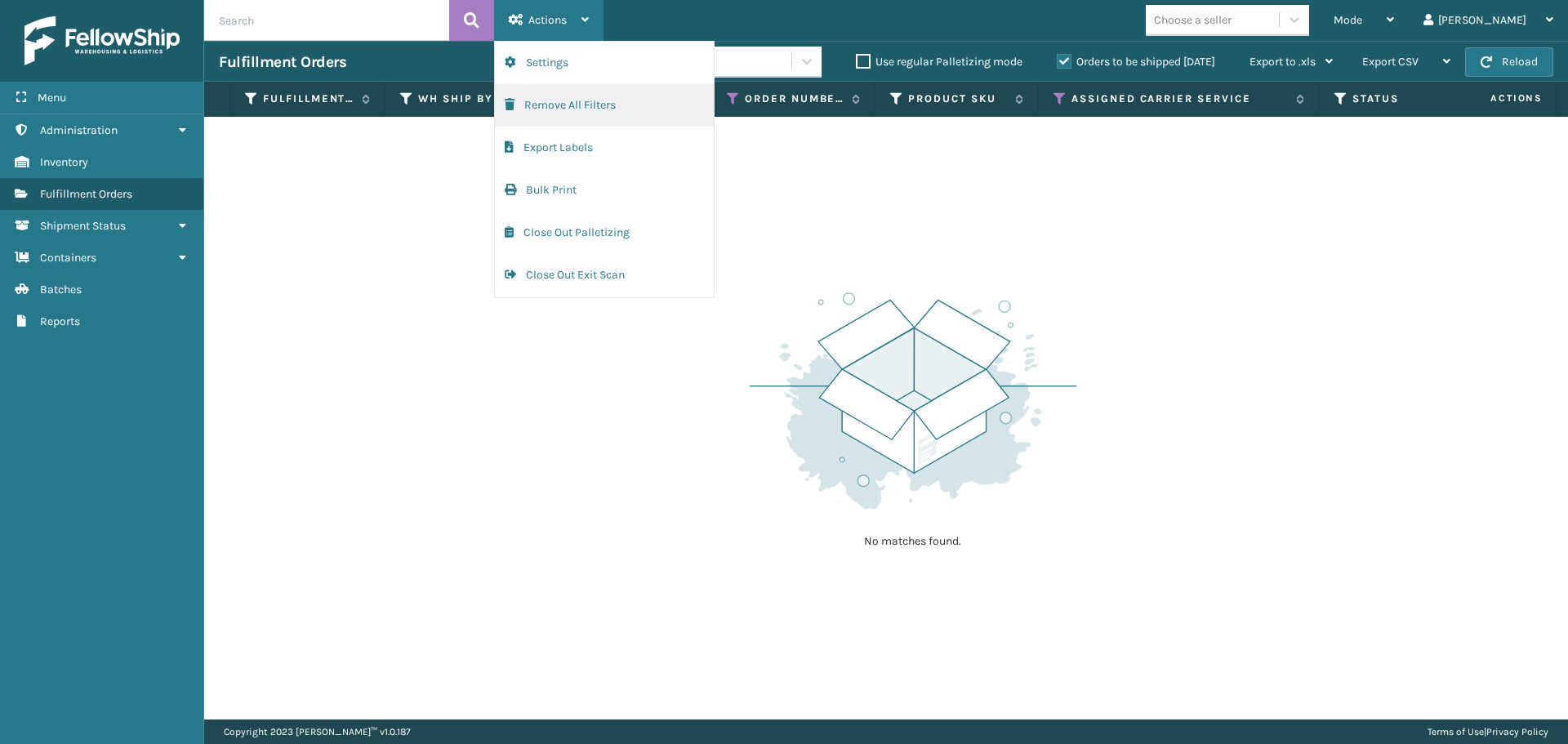
click at [575, 107] on button "Remove All Filters" at bounding box center [604, 105] width 219 height 43
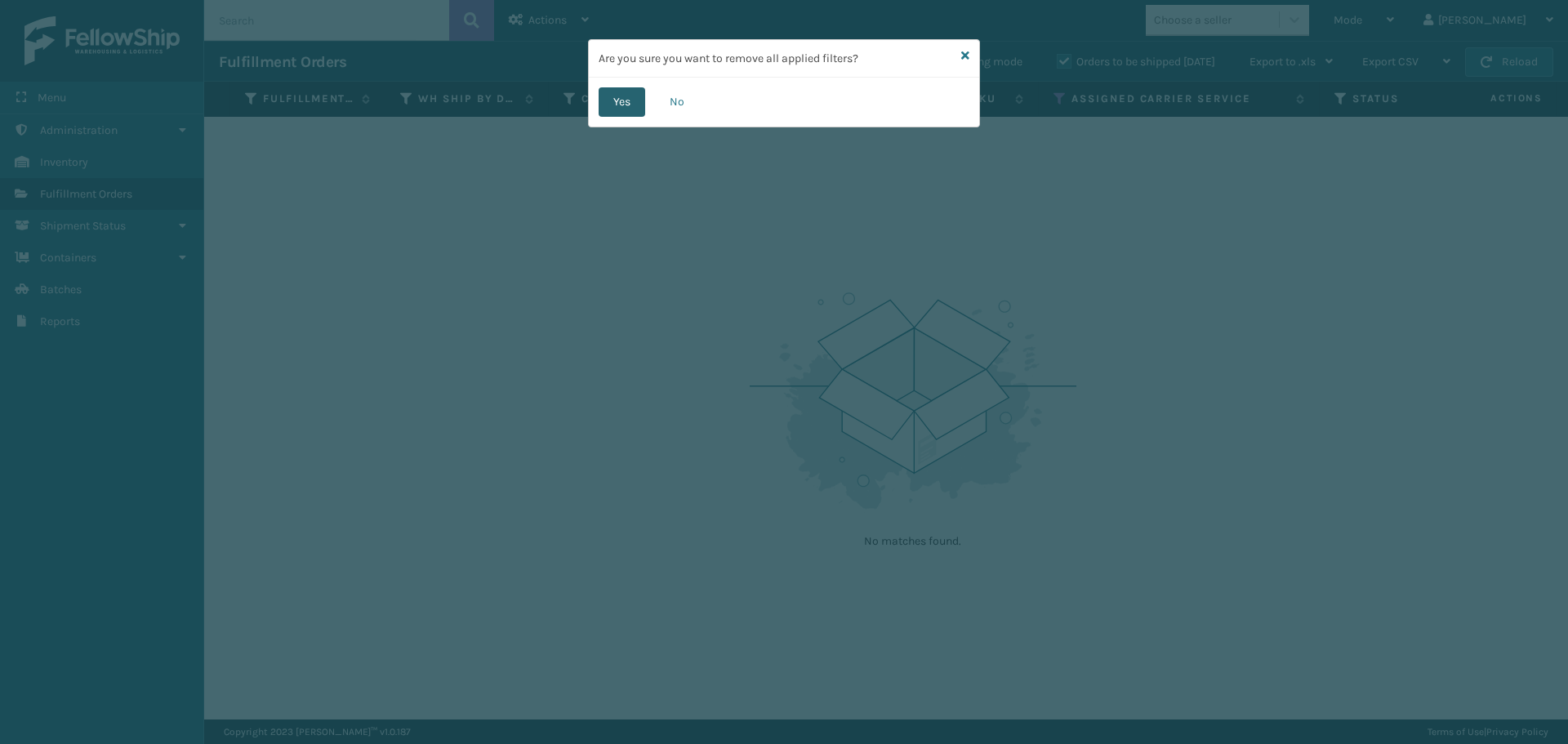
click at [630, 110] on button "Yes" at bounding box center [622, 101] width 46 height 29
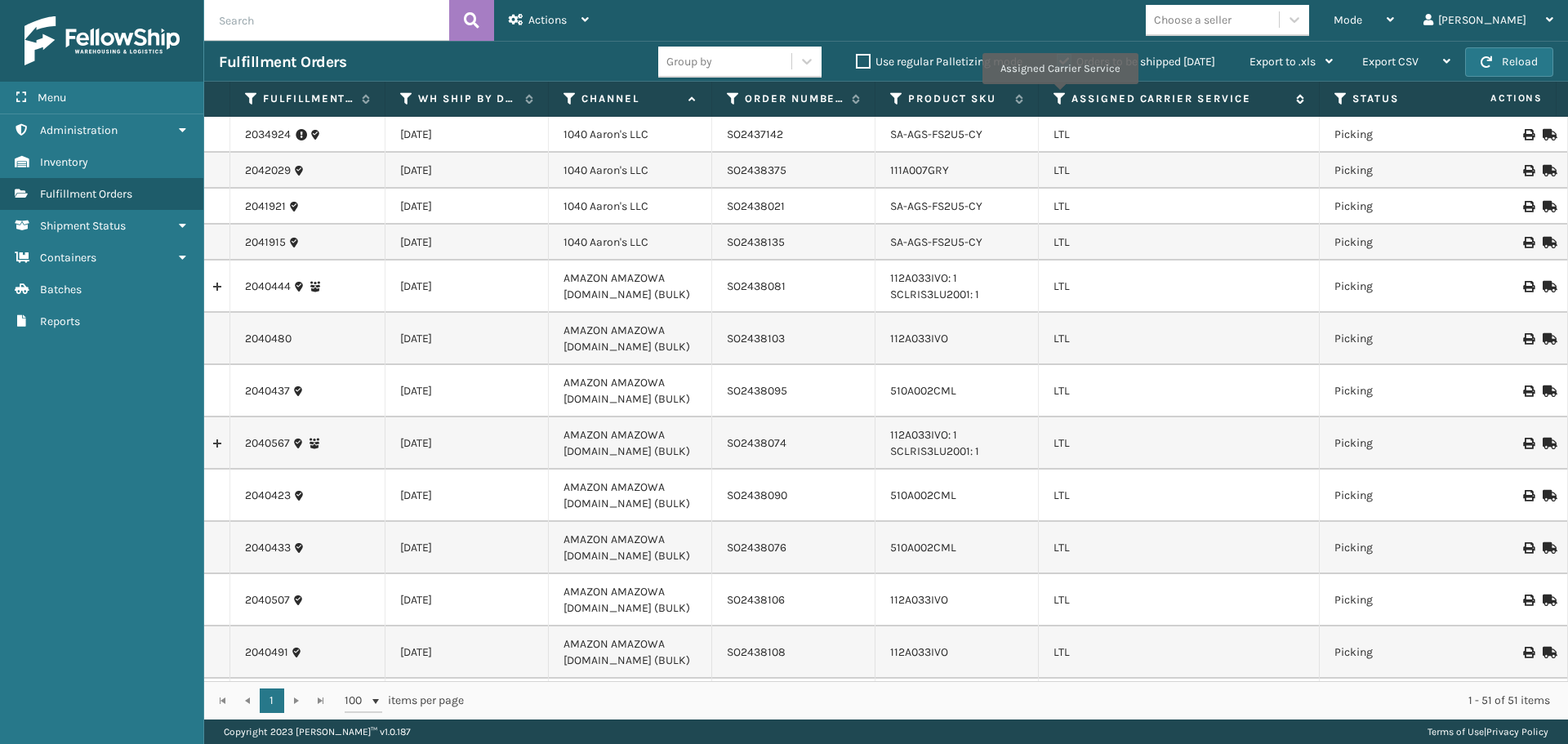
click at [1060, 96] on icon at bounding box center [1061, 99] width 14 height 14
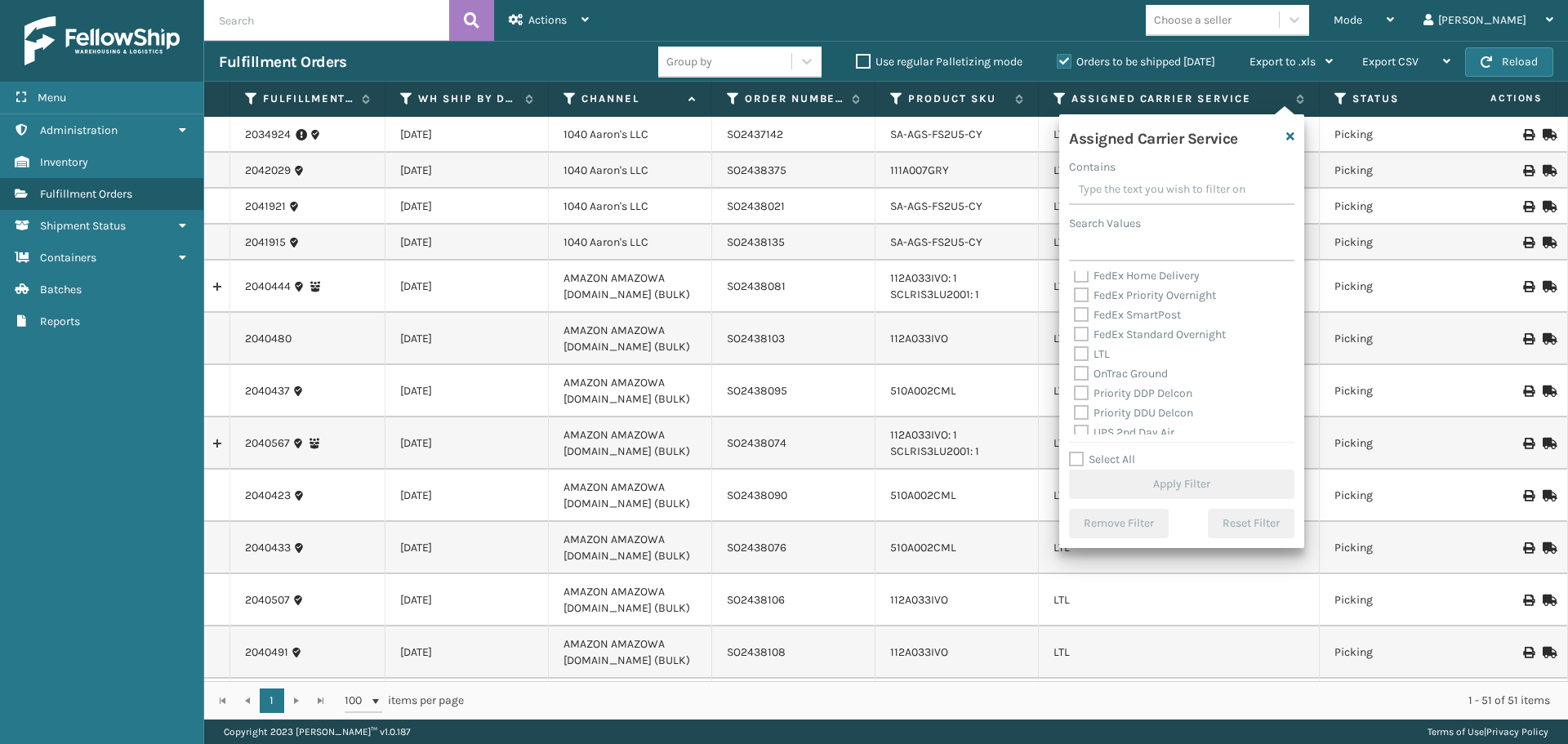
scroll to position [163, 0]
click at [1076, 352] on label "LTL" at bounding box center [1092, 353] width 36 height 14
click at [1075, 352] on input "LTL" at bounding box center [1074, 348] width 1 height 11
checkbox input "true"
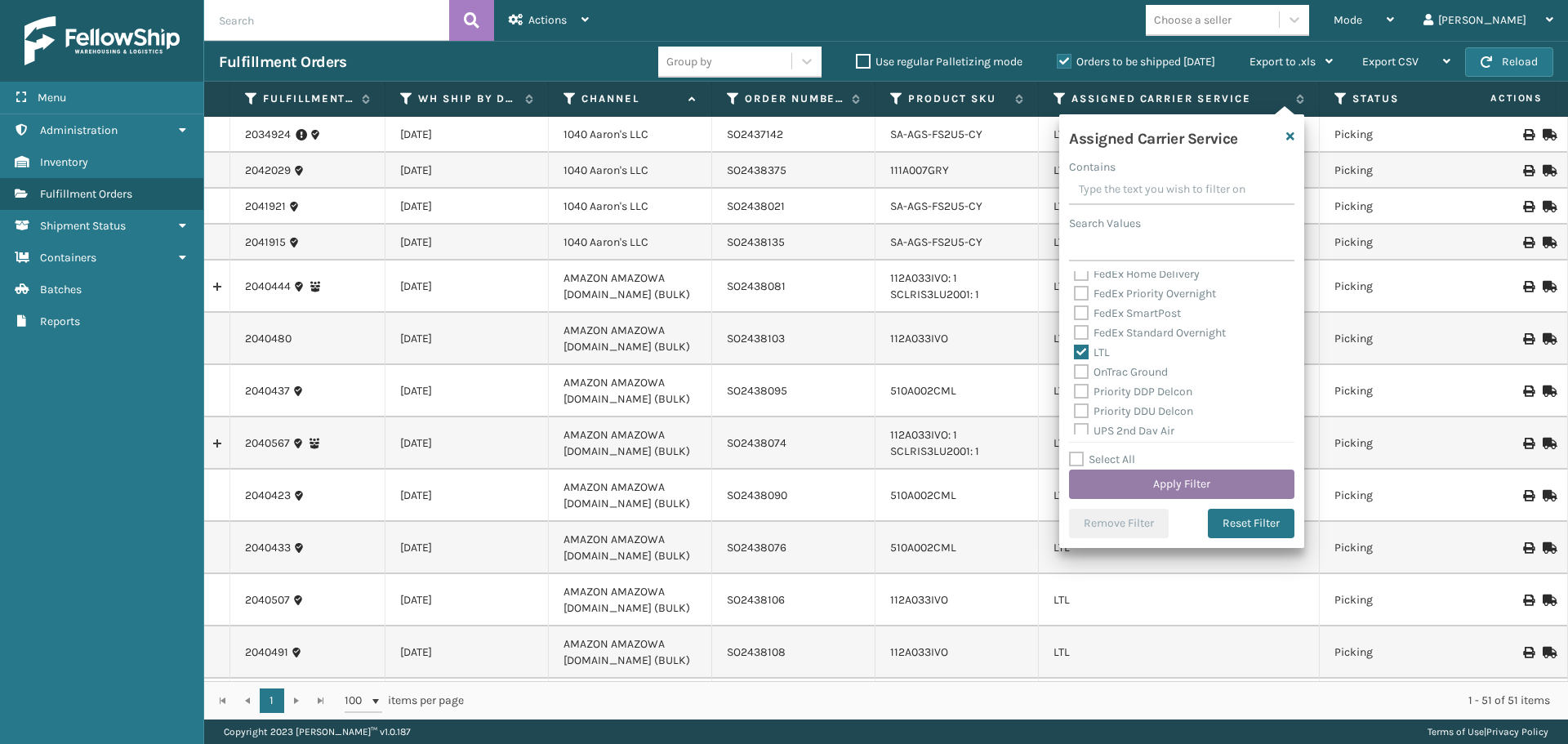
click at [1167, 480] on button "Apply Filter" at bounding box center [1182, 484] width 225 height 29
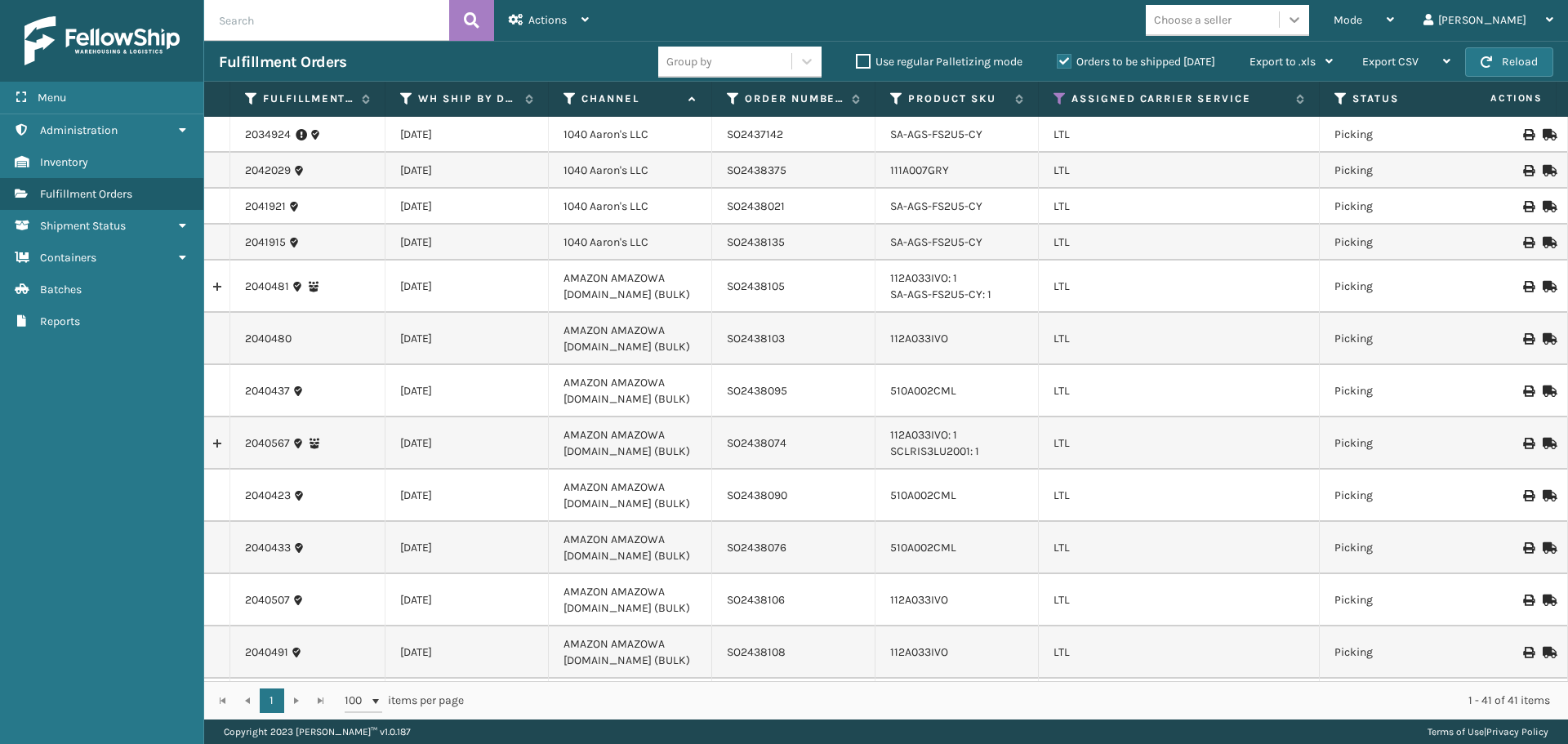
click at [1309, 32] on div at bounding box center [1295, 19] width 29 height 29
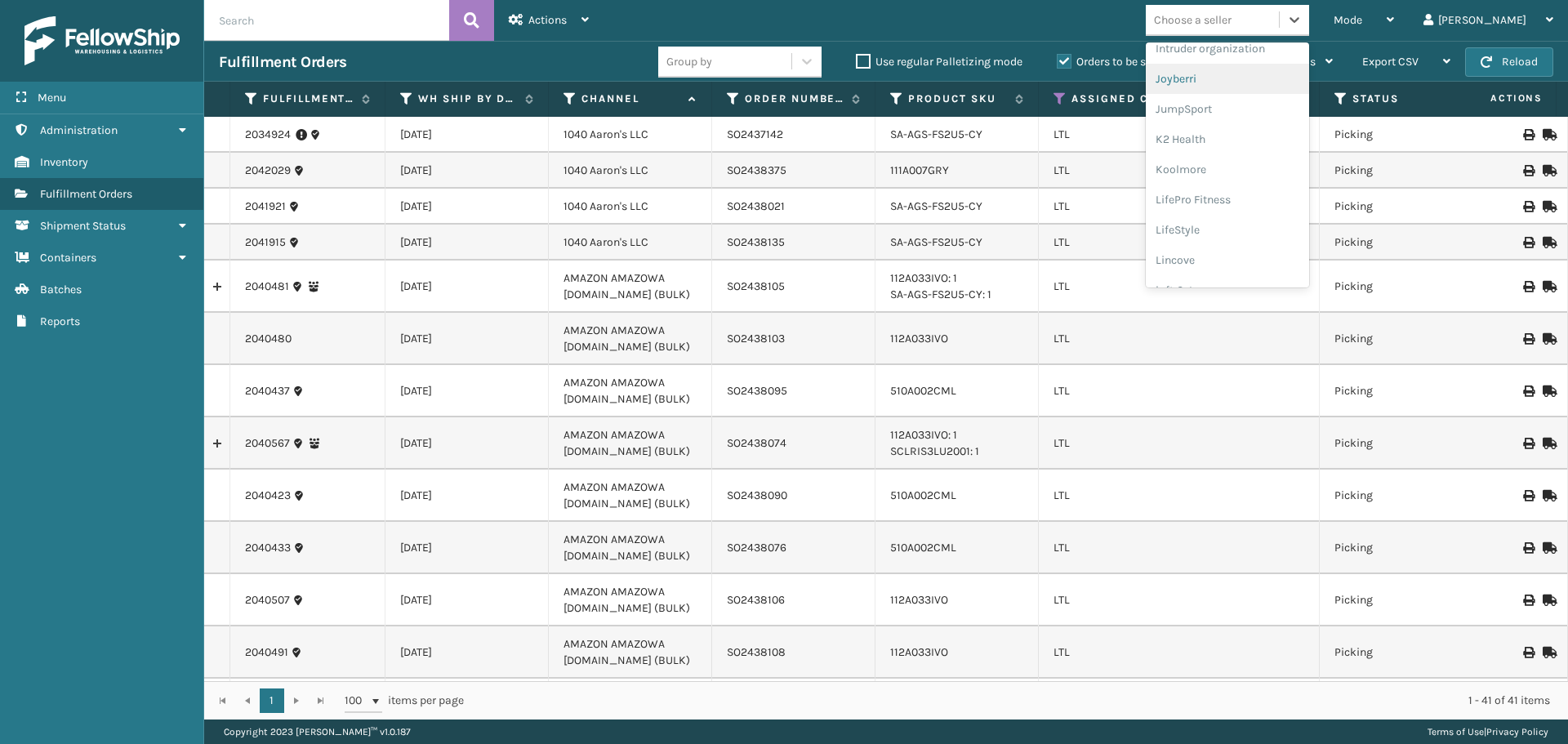
scroll to position [490, 0]
click at [1292, 203] on div "LifeStyle" at bounding box center [1227, 205] width 163 height 30
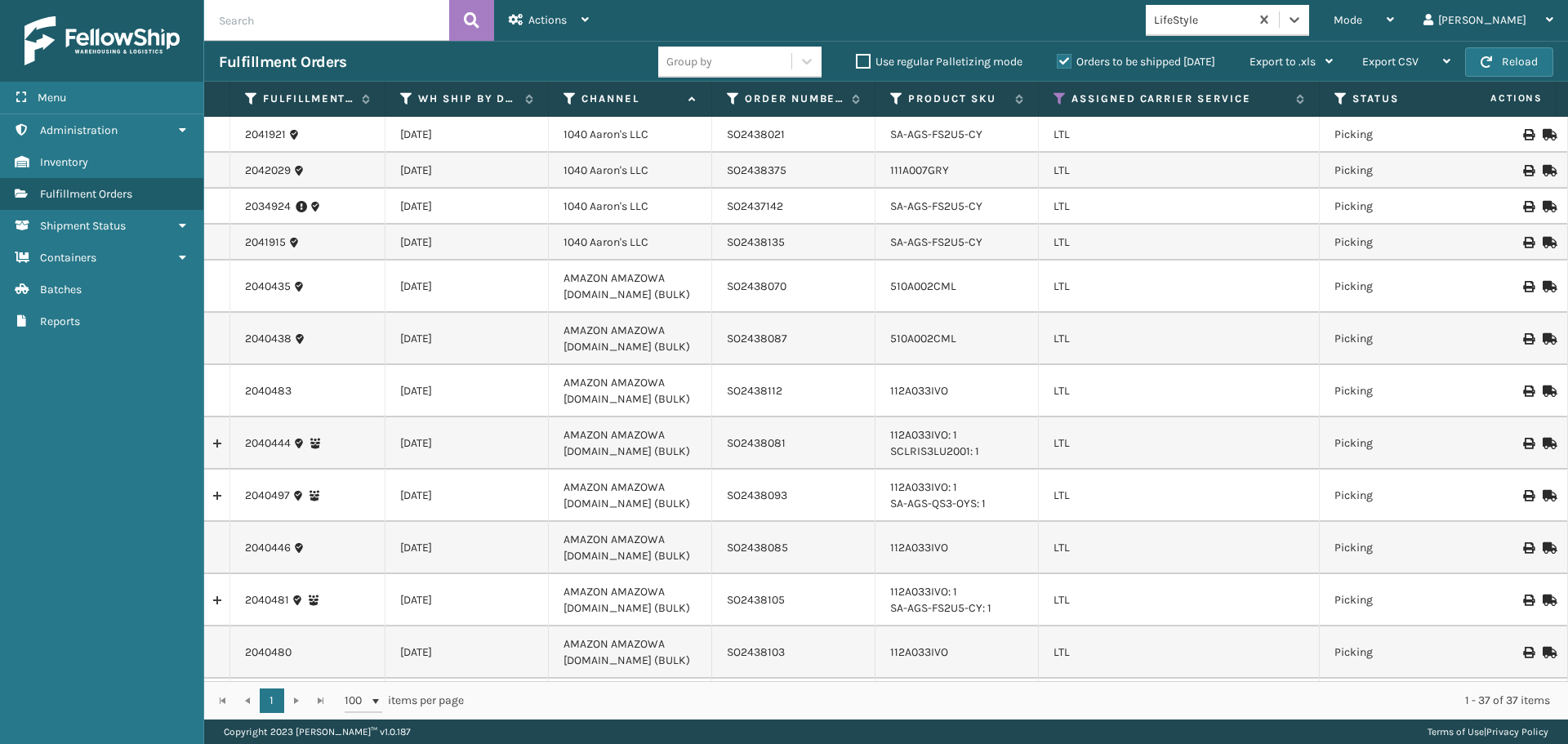
click at [1111, 18] on div "Mode Regular Mode Picking Mode Labeling Mode Exit Scan Mode option LifeStyle, s…" at bounding box center [1086, 20] width 965 height 41
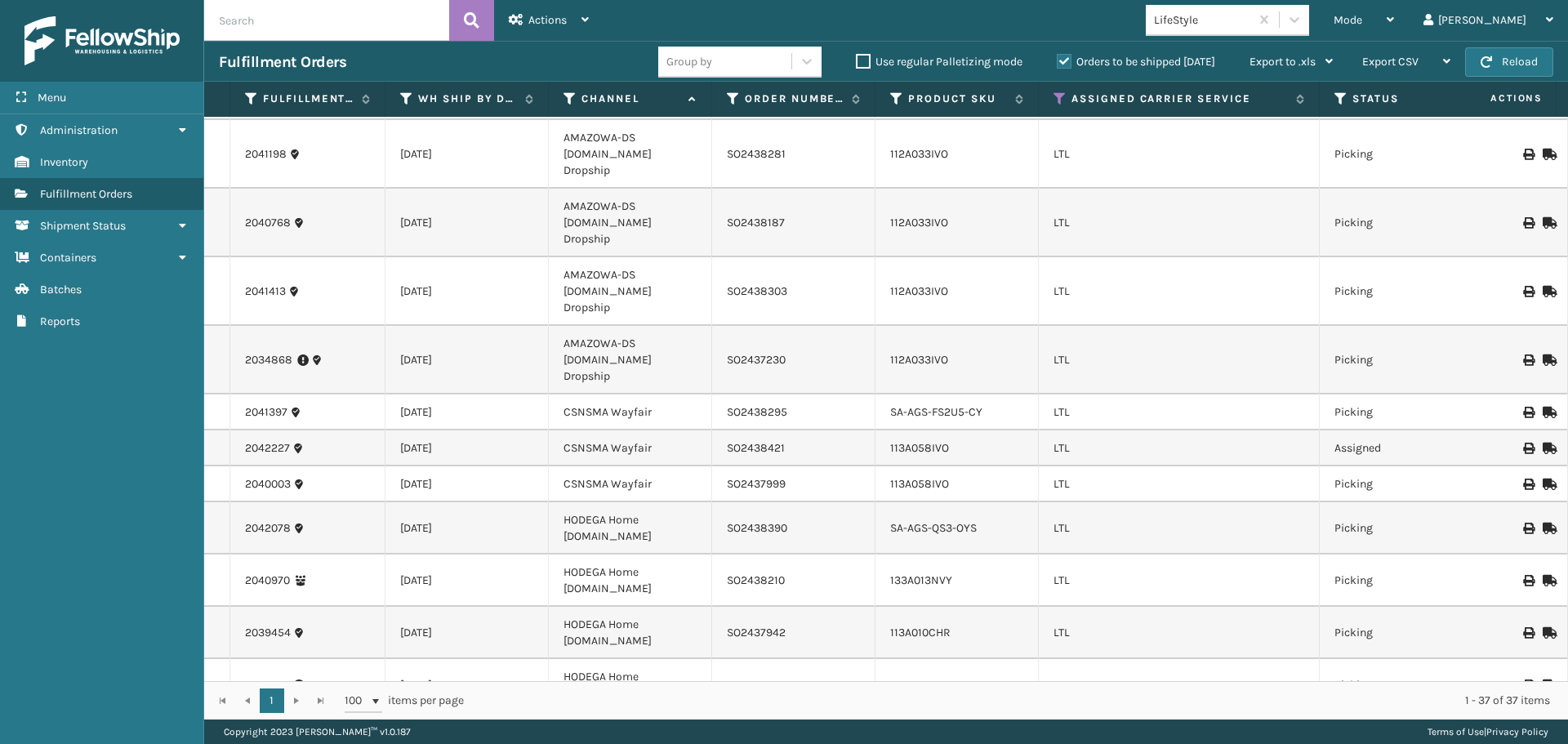
click at [1543, 523] on icon at bounding box center [1548, 529] width 10 height 12
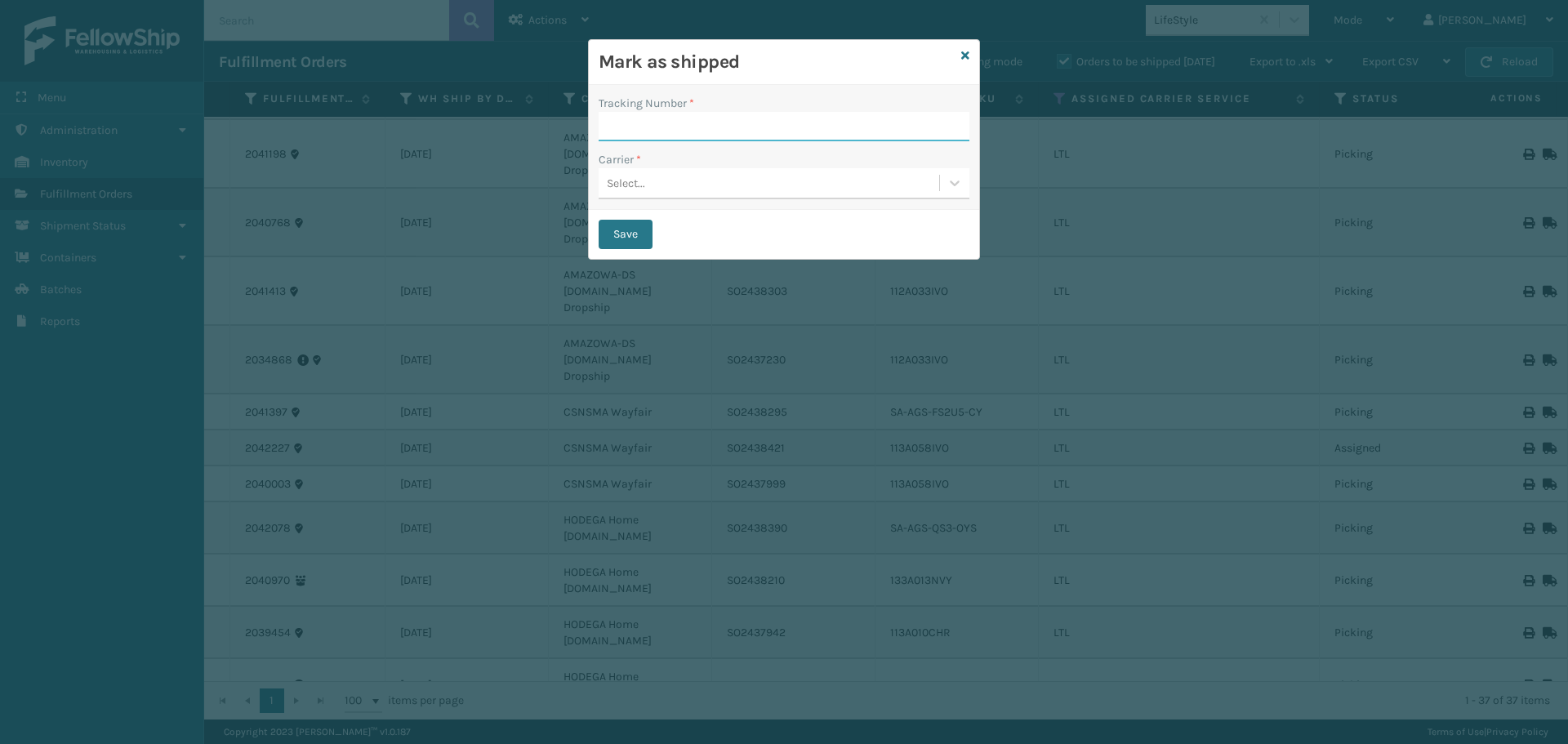
click at [661, 129] on input "Tracking Number *" at bounding box center [784, 127] width 371 height 29
type input "246778096"
click at [690, 183] on div "Select..." at bounding box center [769, 184] width 341 height 27
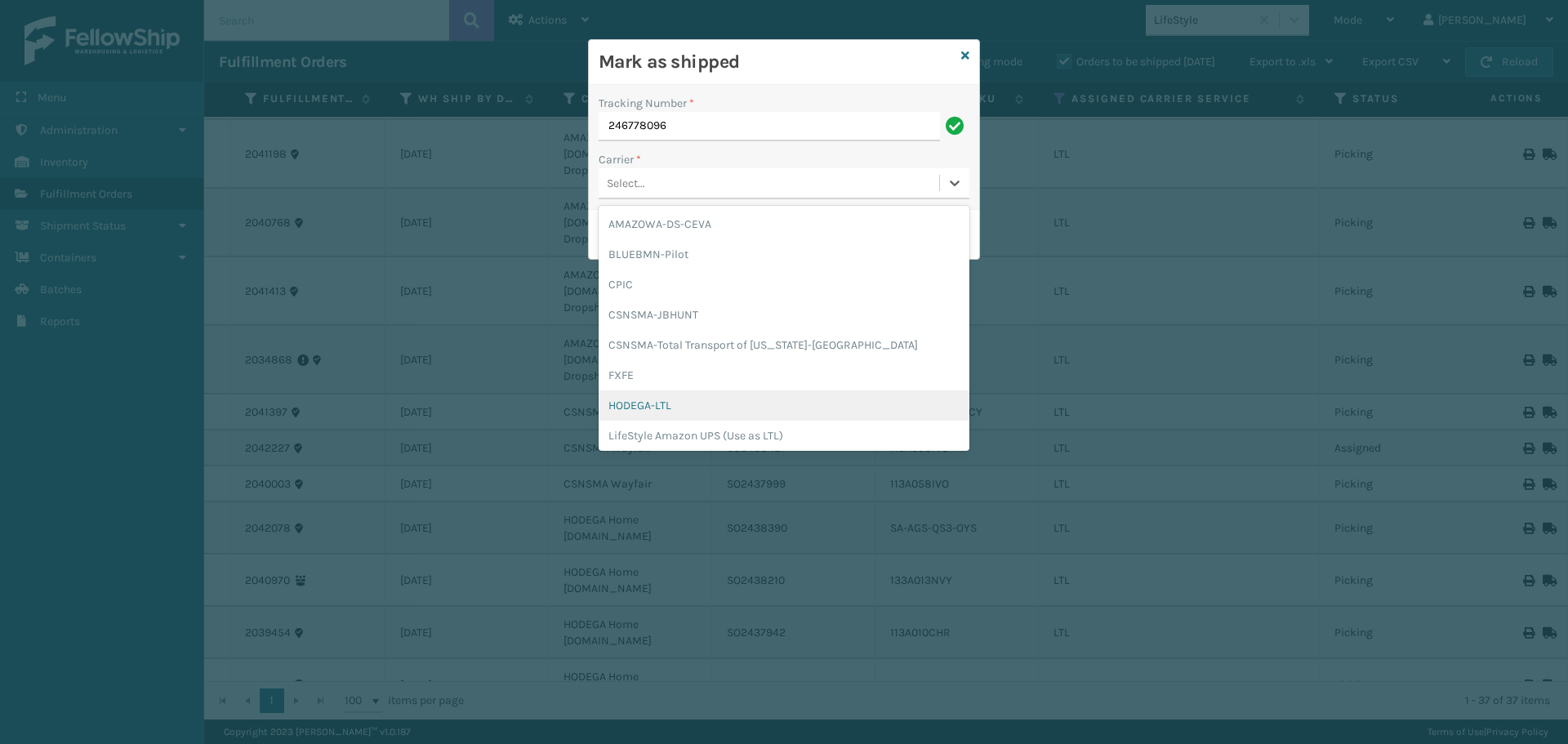
click at [698, 404] on div "HODEGA-LTL" at bounding box center [784, 405] width 371 height 30
click at [725, 183] on div "HODEGA-LTL" at bounding box center [774, 184] width 334 height 17
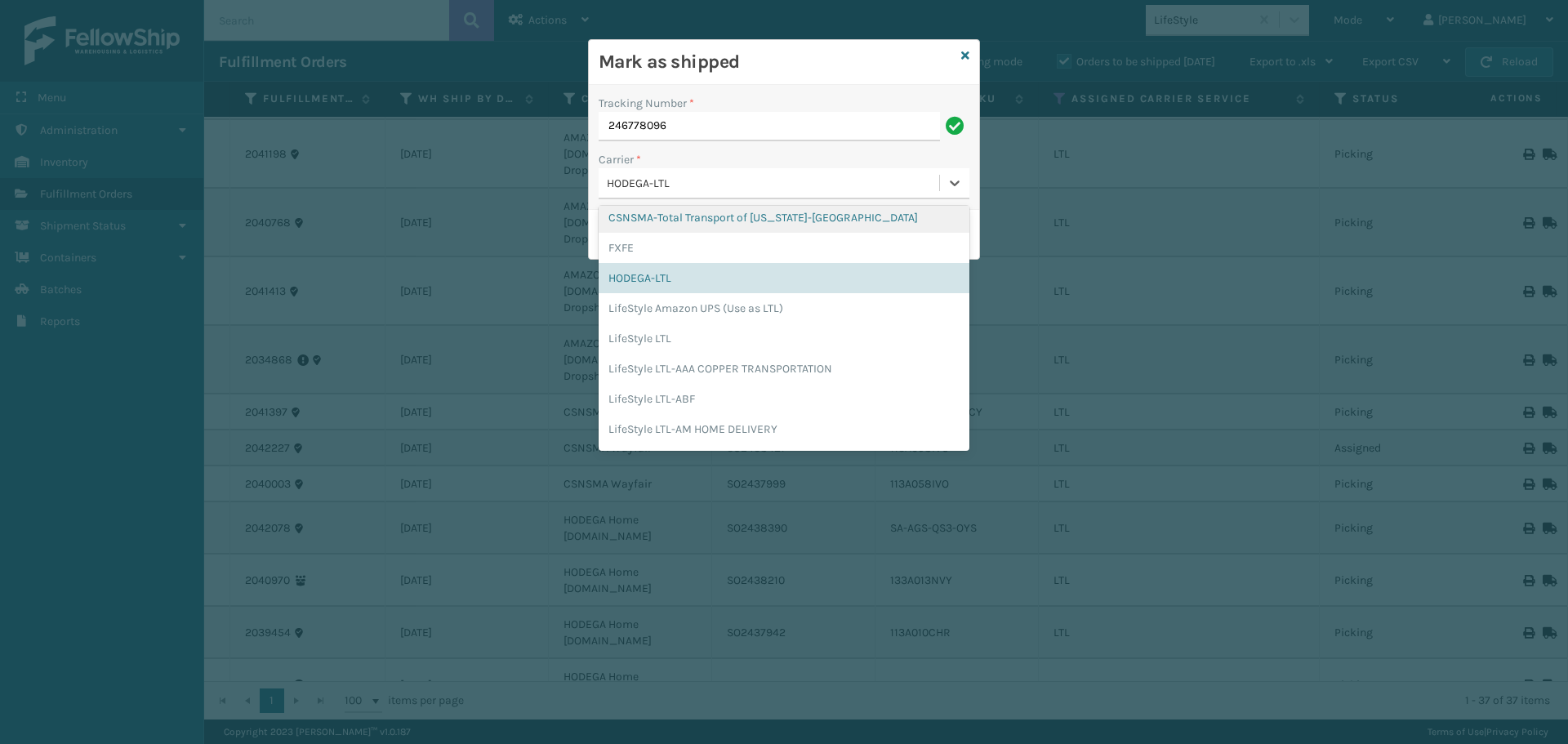
scroll to position [163, 0]
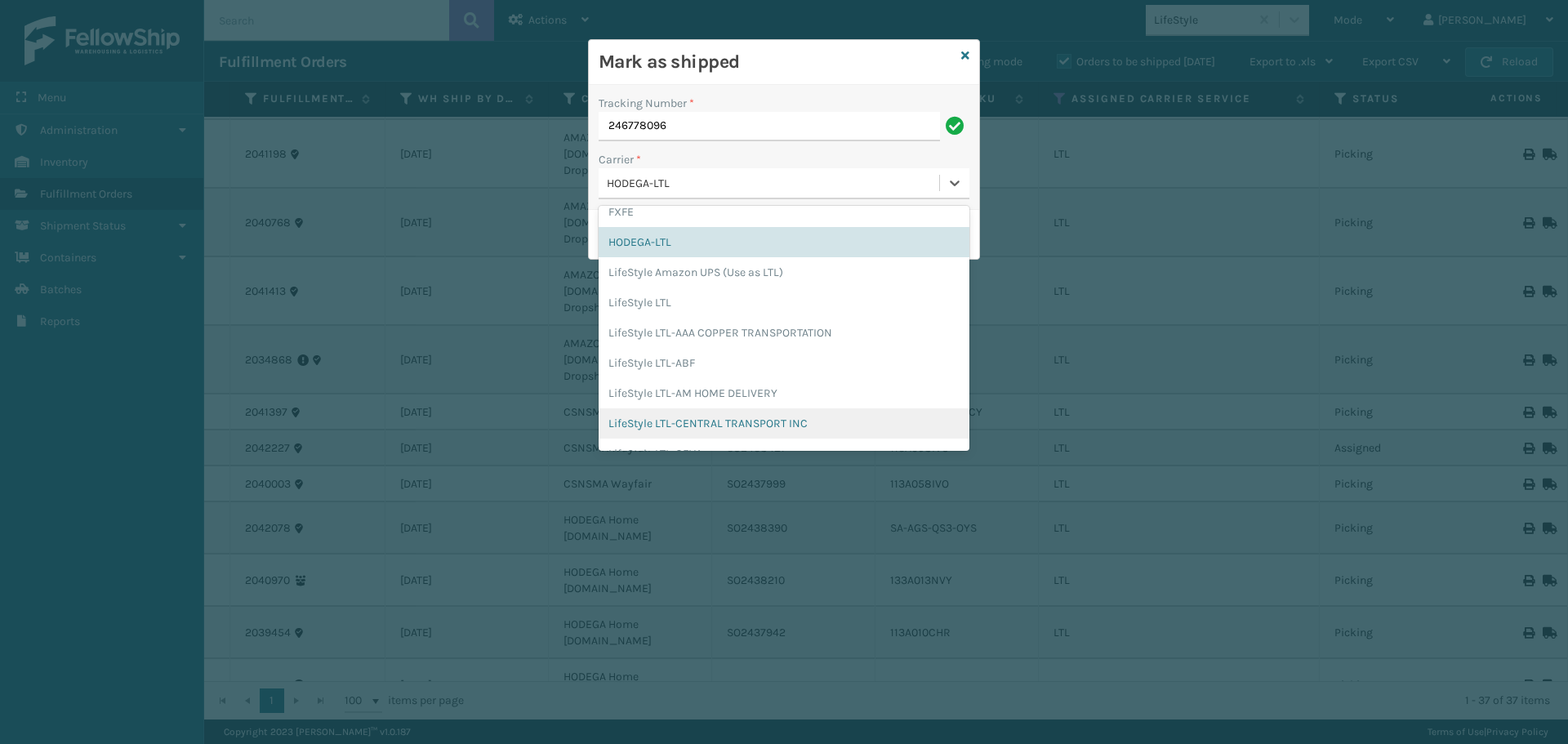
click at [759, 415] on div "LifeStyle LTL-CENTRAL TRANSPORT INC" at bounding box center [784, 423] width 371 height 30
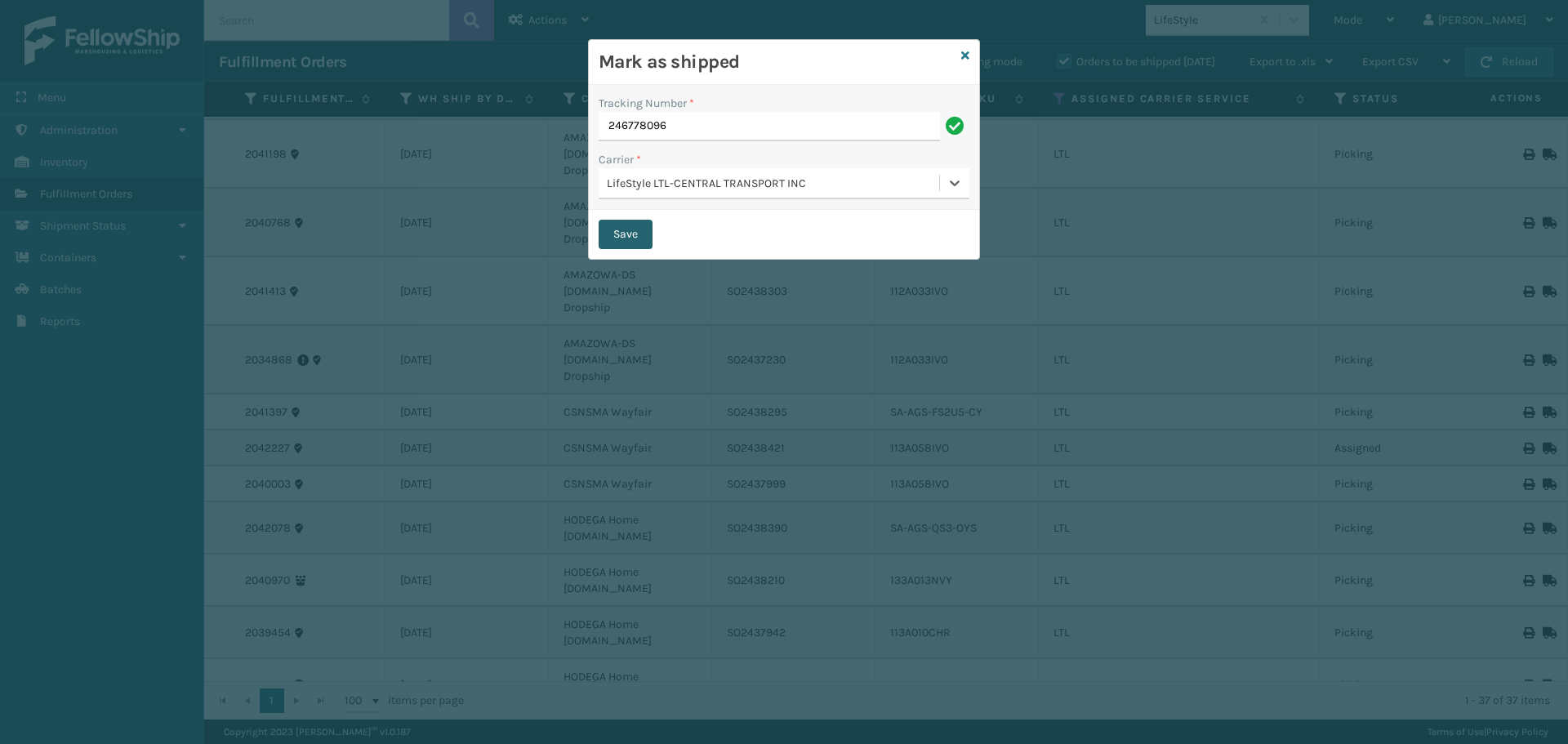
click at [631, 244] on button "Save" at bounding box center [626, 234] width 54 height 29
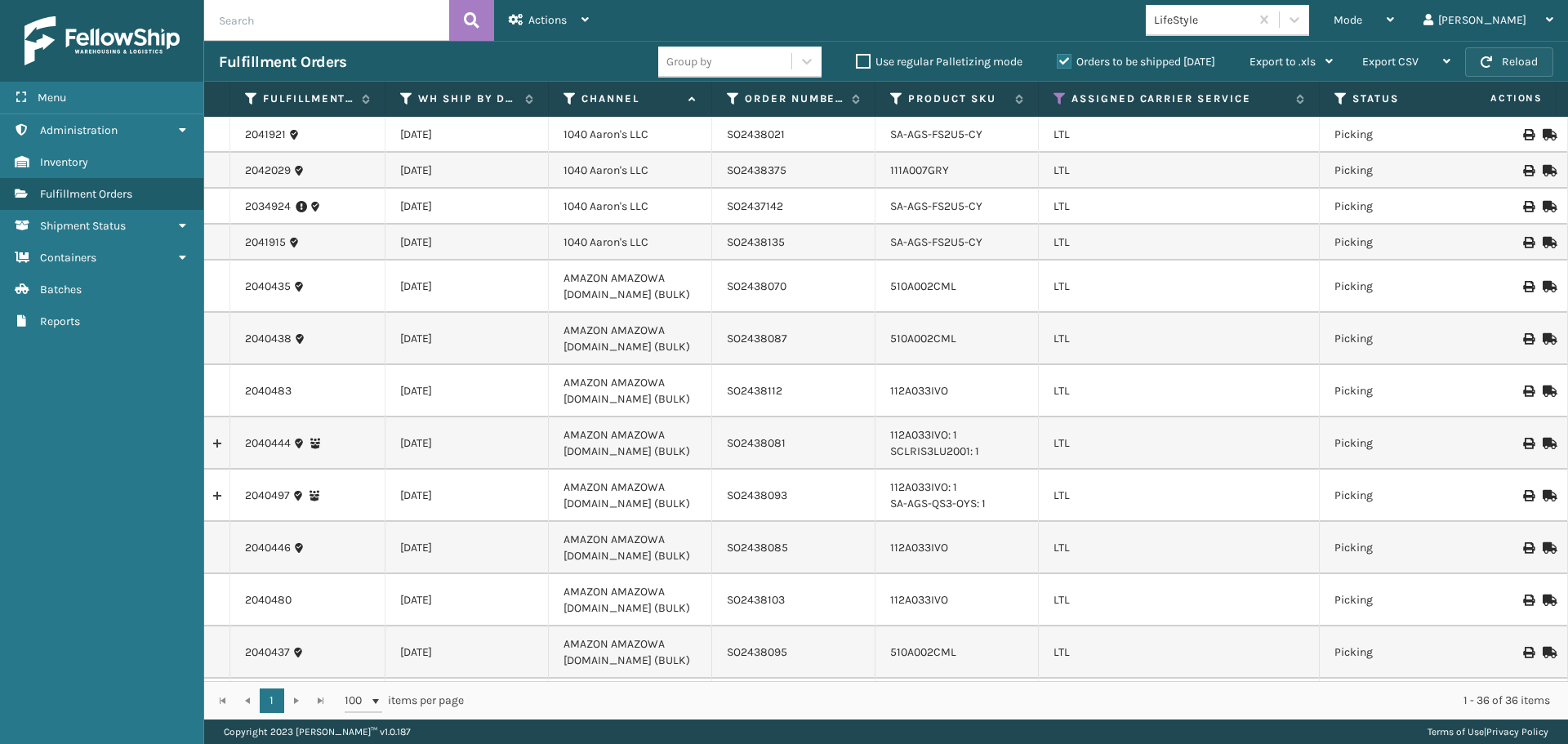
click at [1506, 72] on button "Reload" at bounding box center [1509, 62] width 88 height 29
